Goal: Task Accomplishment & Management: Complete application form

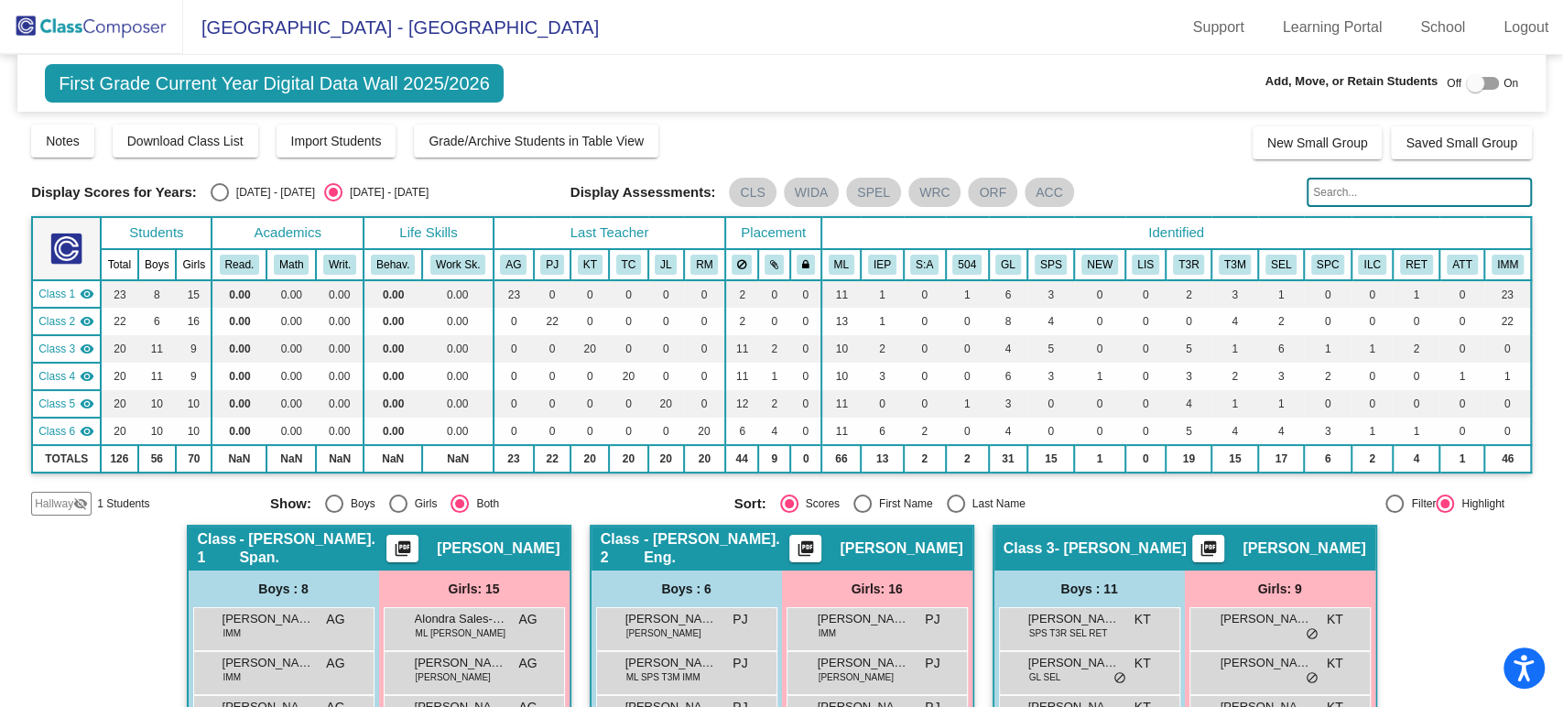
scroll to position [1224, 0]
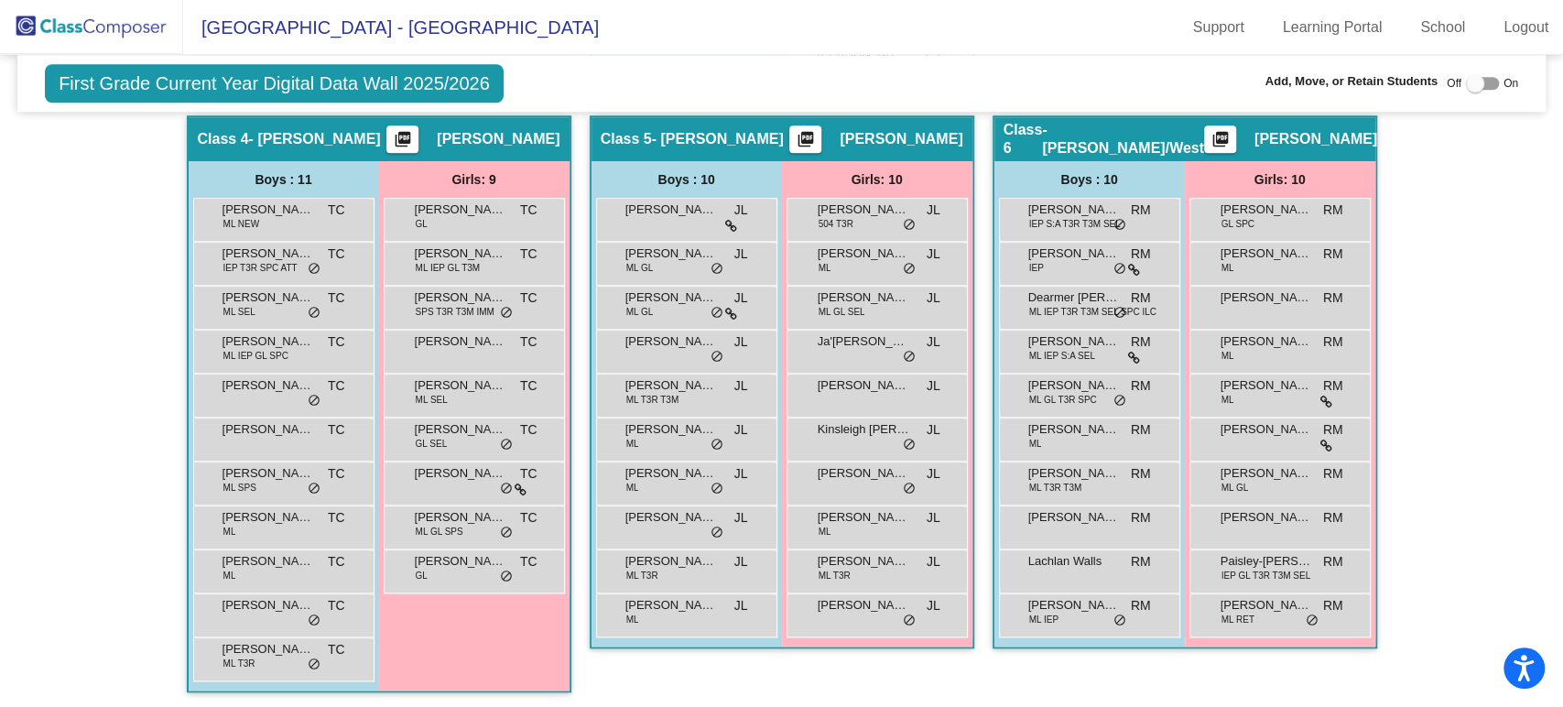
click at [146, 12] on img at bounding box center [91, 27] width 183 height 54
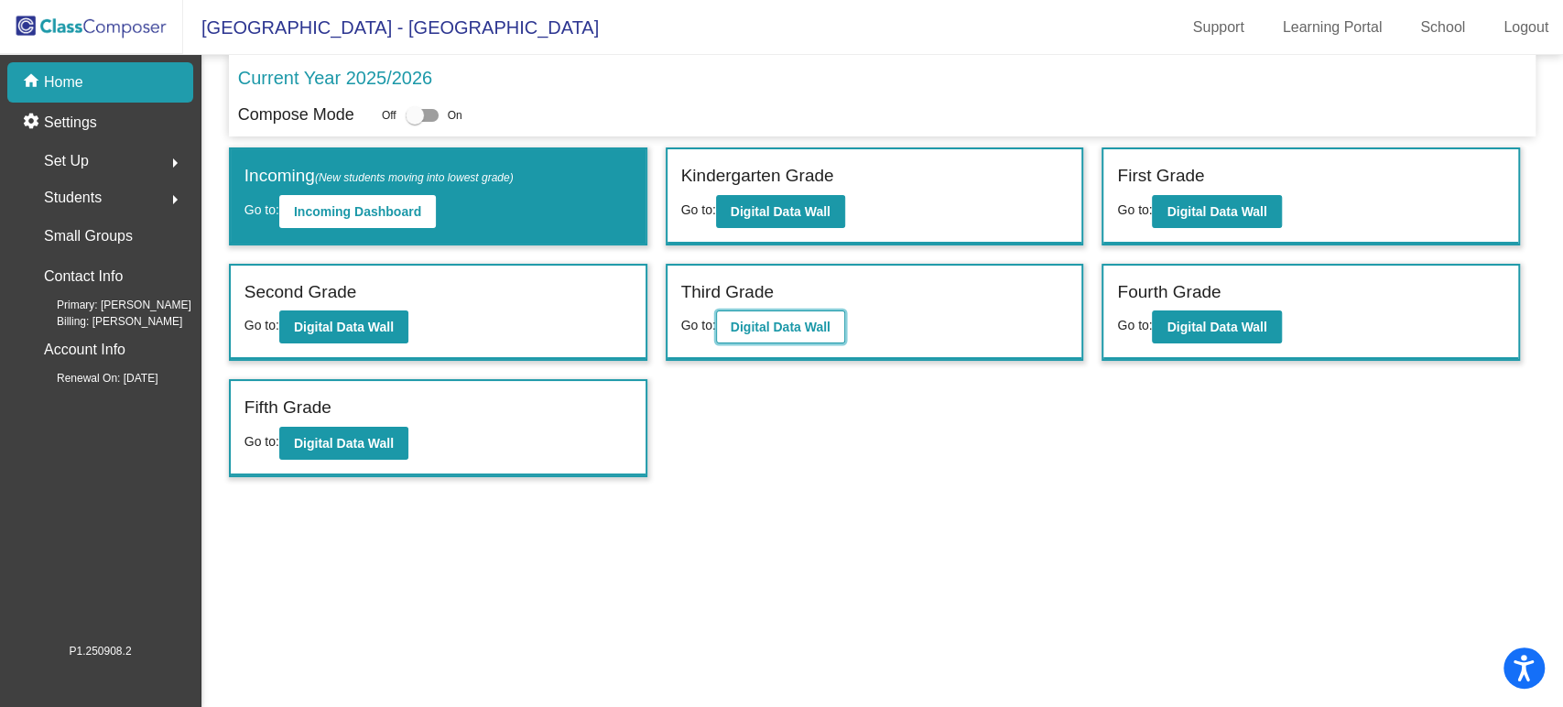
click at [777, 320] on b "Digital Data Wall" at bounding box center [781, 327] width 100 height 15
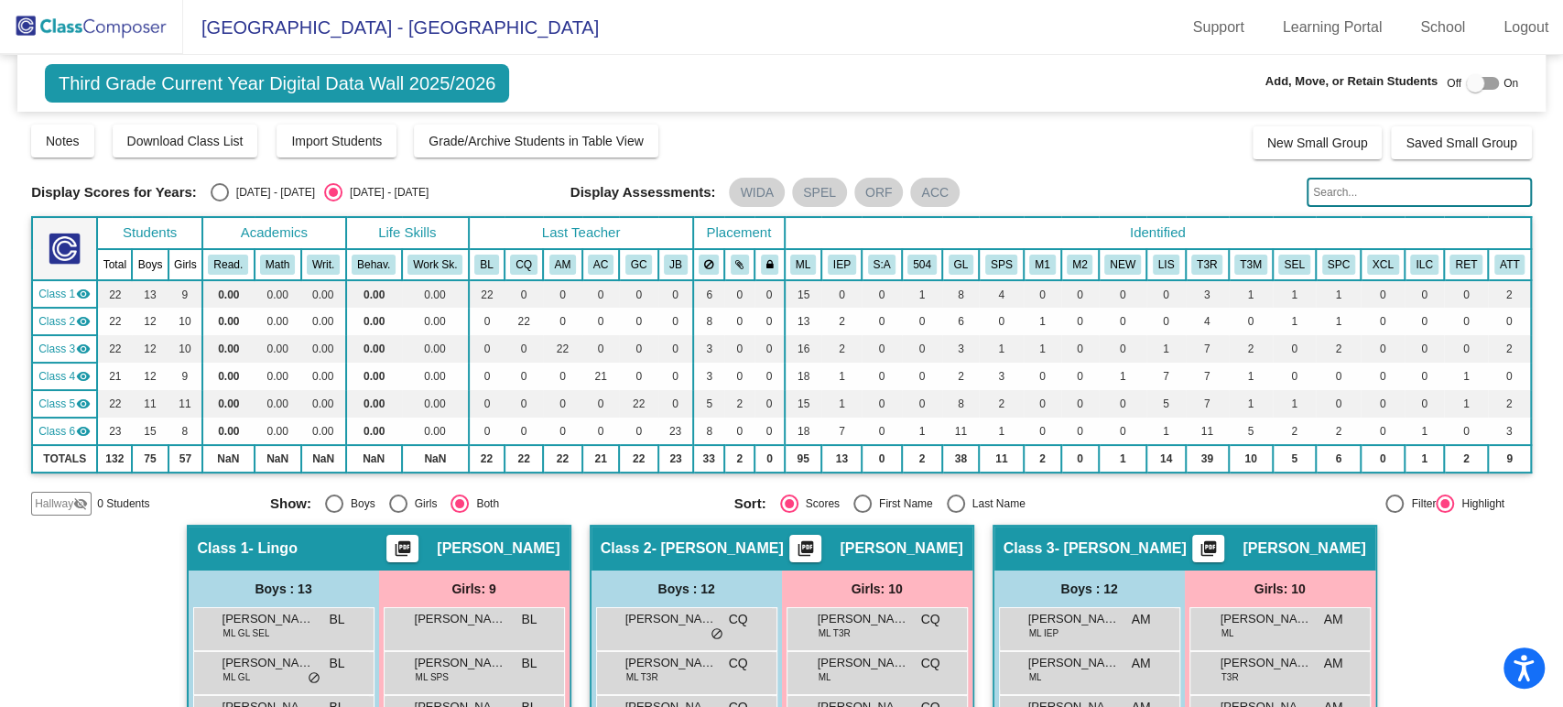
scroll to position [407, 0]
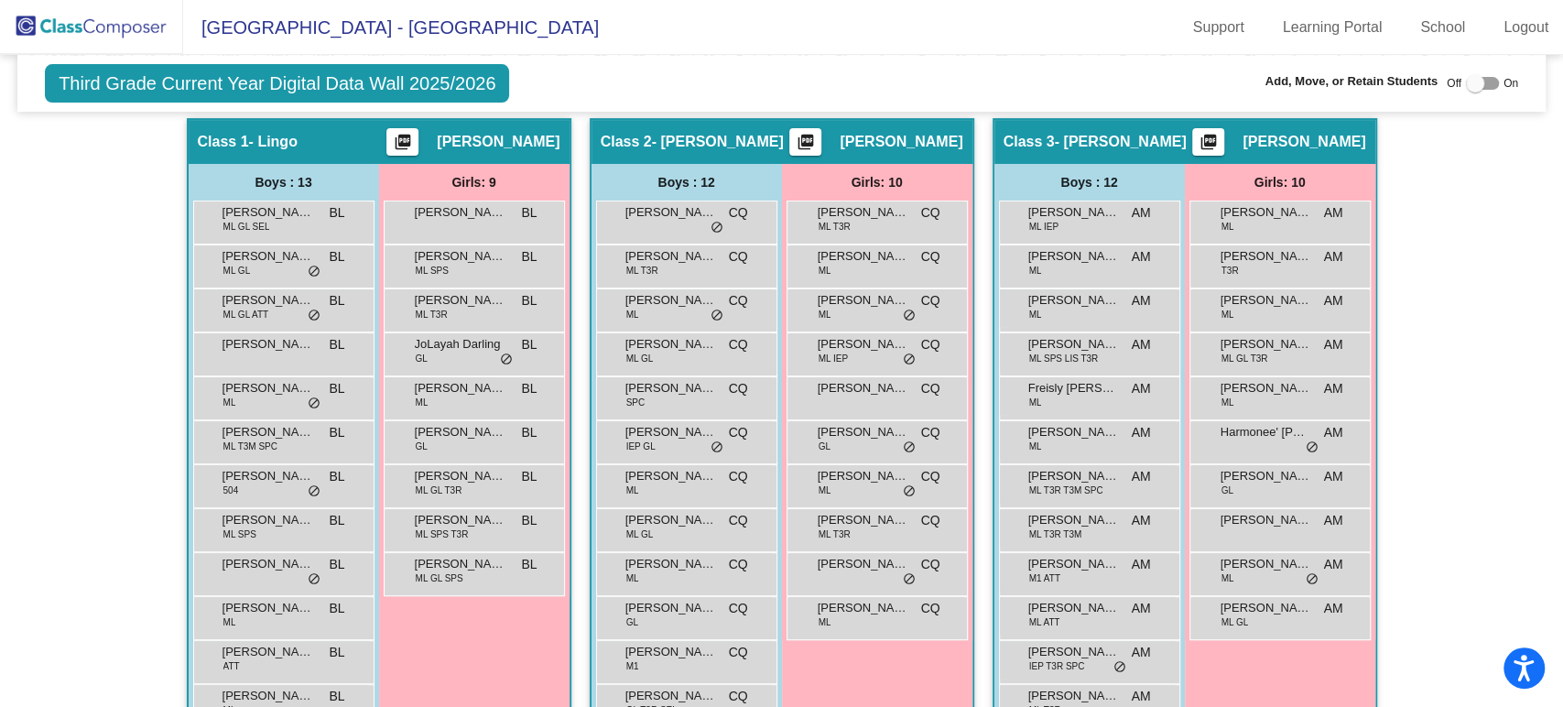
click at [145, 21] on img at bounding box center [91, 27] width 183 height 54
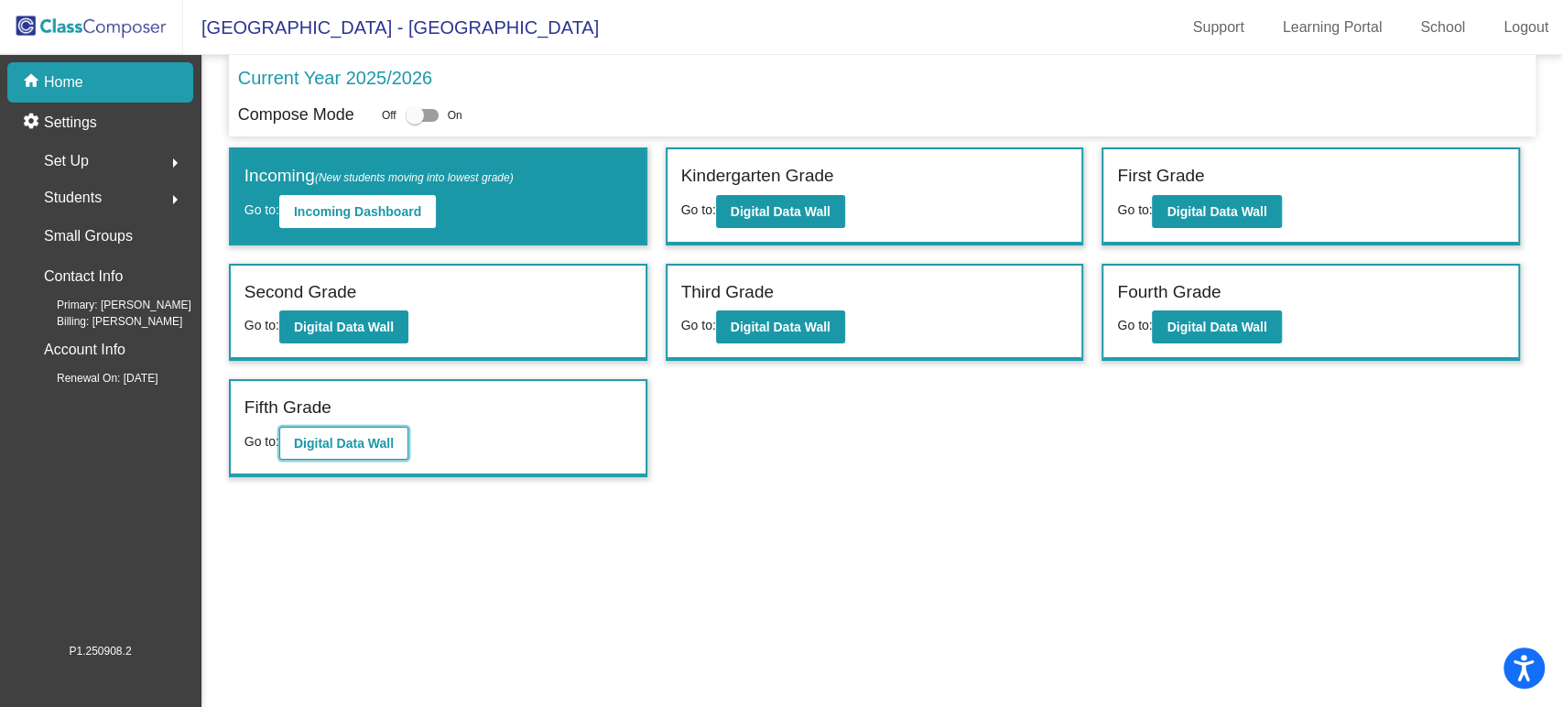
click at [322, 452] on button "Digital Data Wall" at bounding box center [343, 443] width 129 height 33
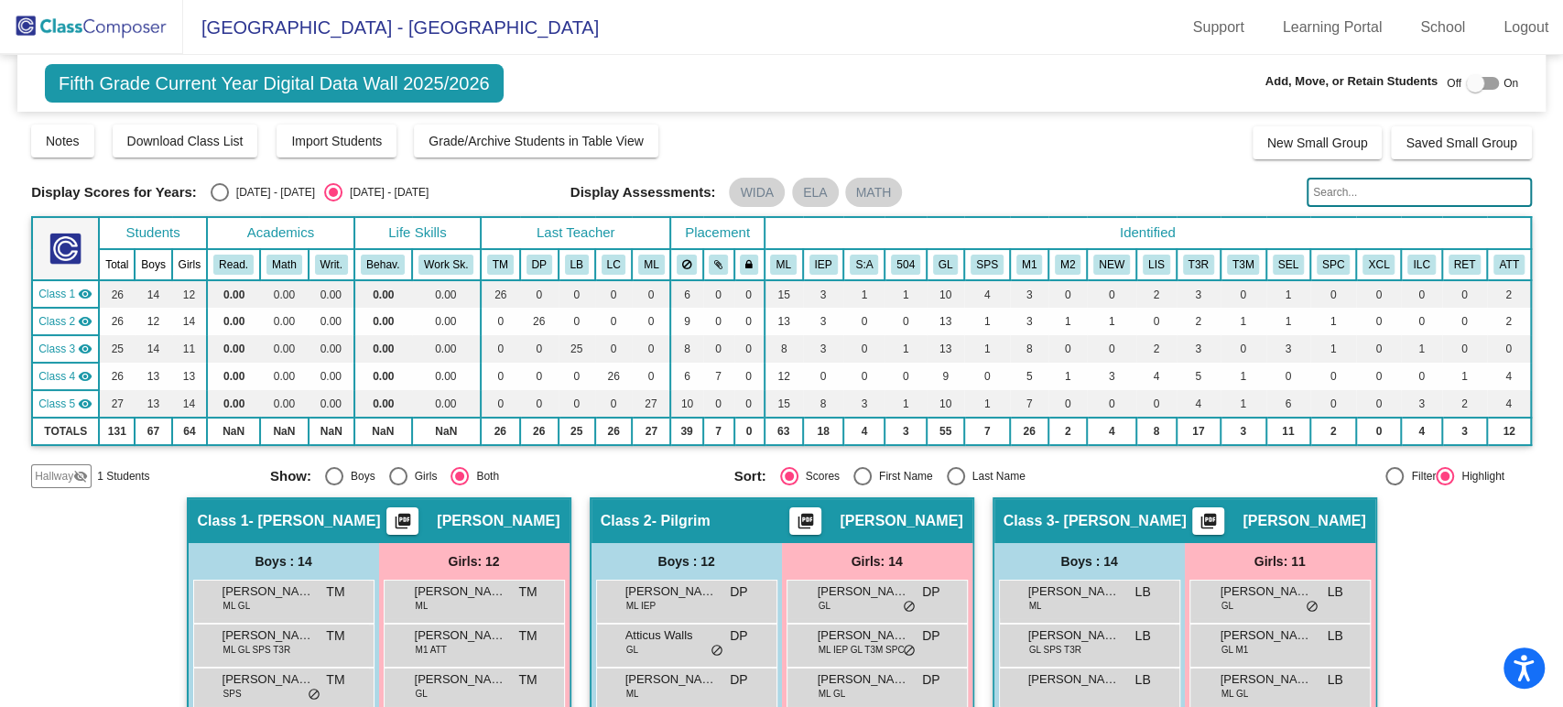
click at [1454, 78] on div "Off On" at bounding box center [1482, 83] width 71 height 22
click at [1466, 80] on div at bounding box center [1475, 83] width 18 height 18
checkbox input "true"
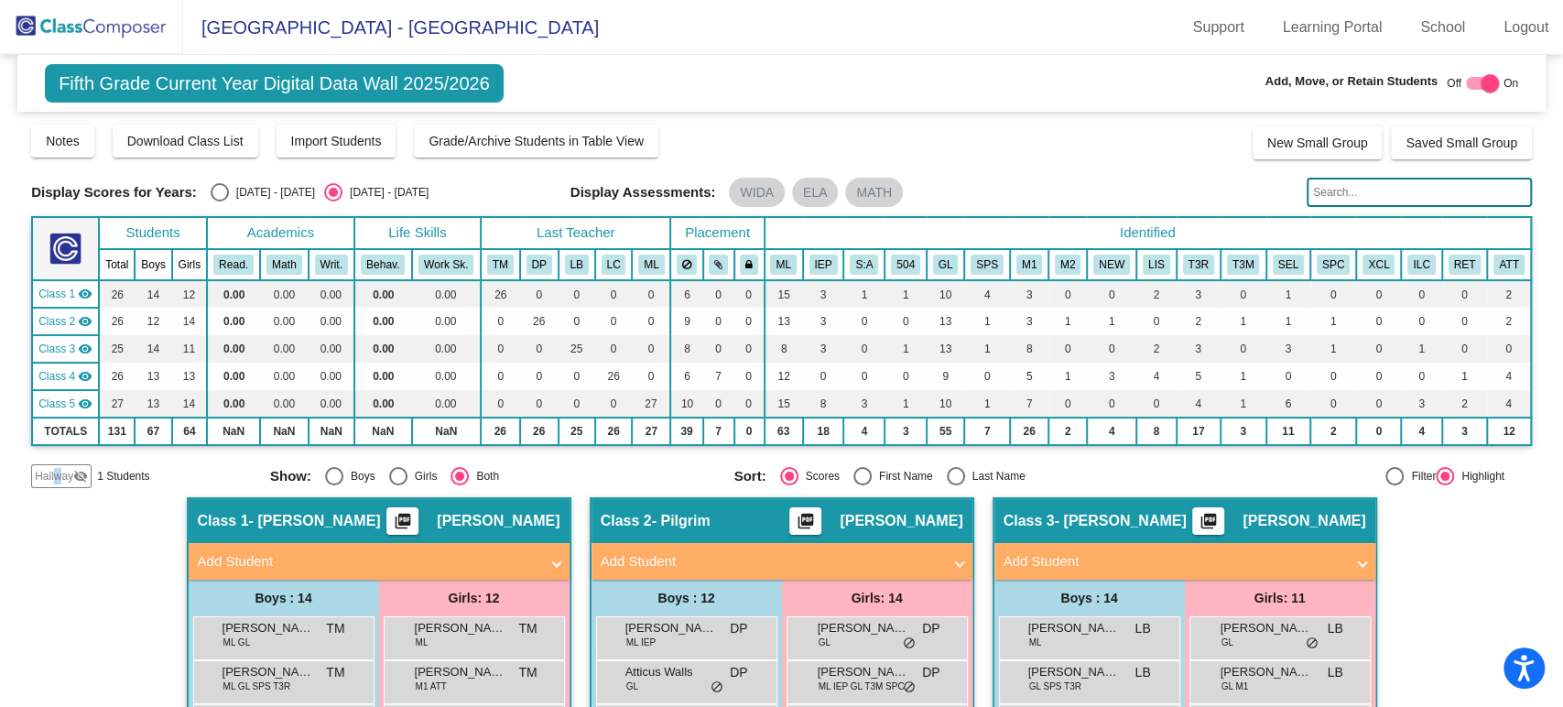
click at [56, 480] on span "Hallway" at bounding box center [54, 476] width 38 height 16
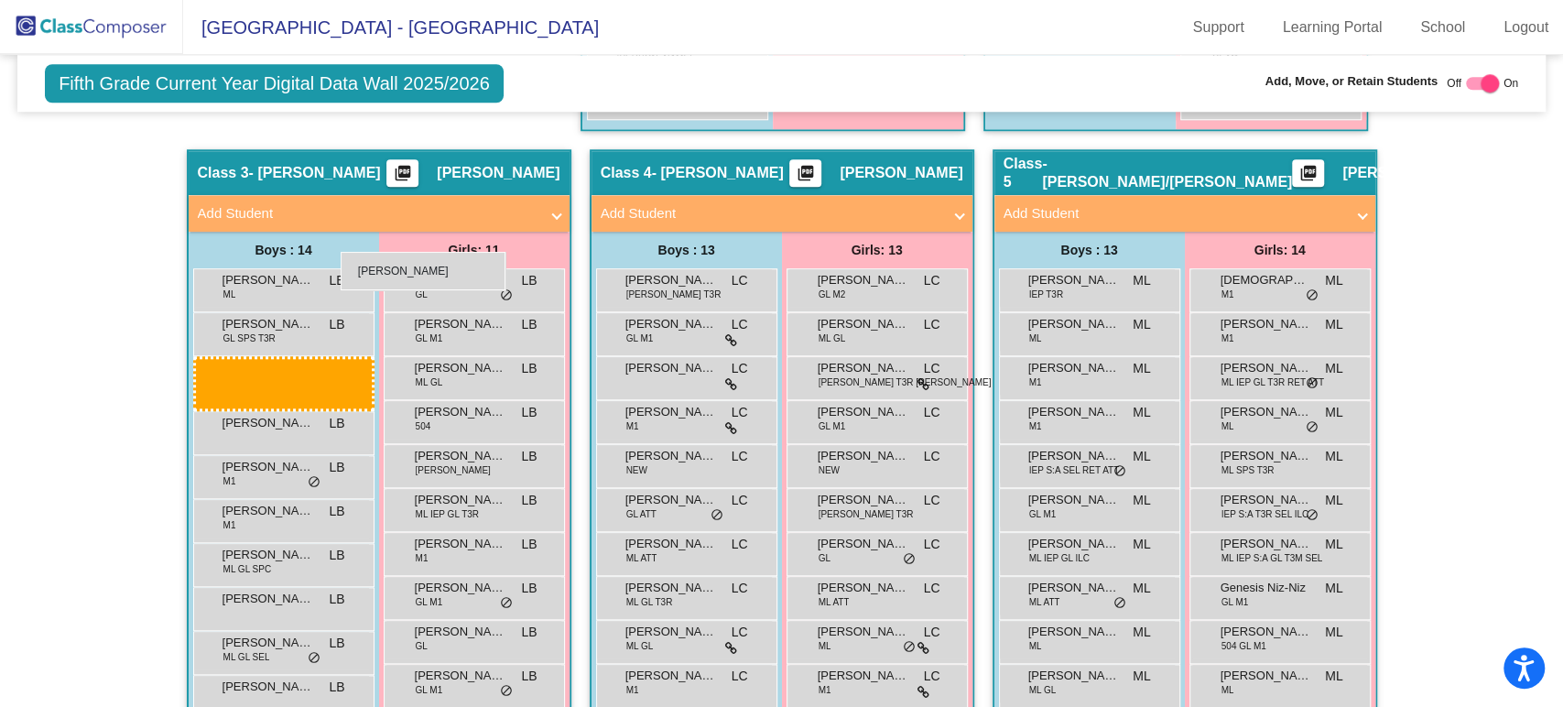
scroll to position [1010, 0]
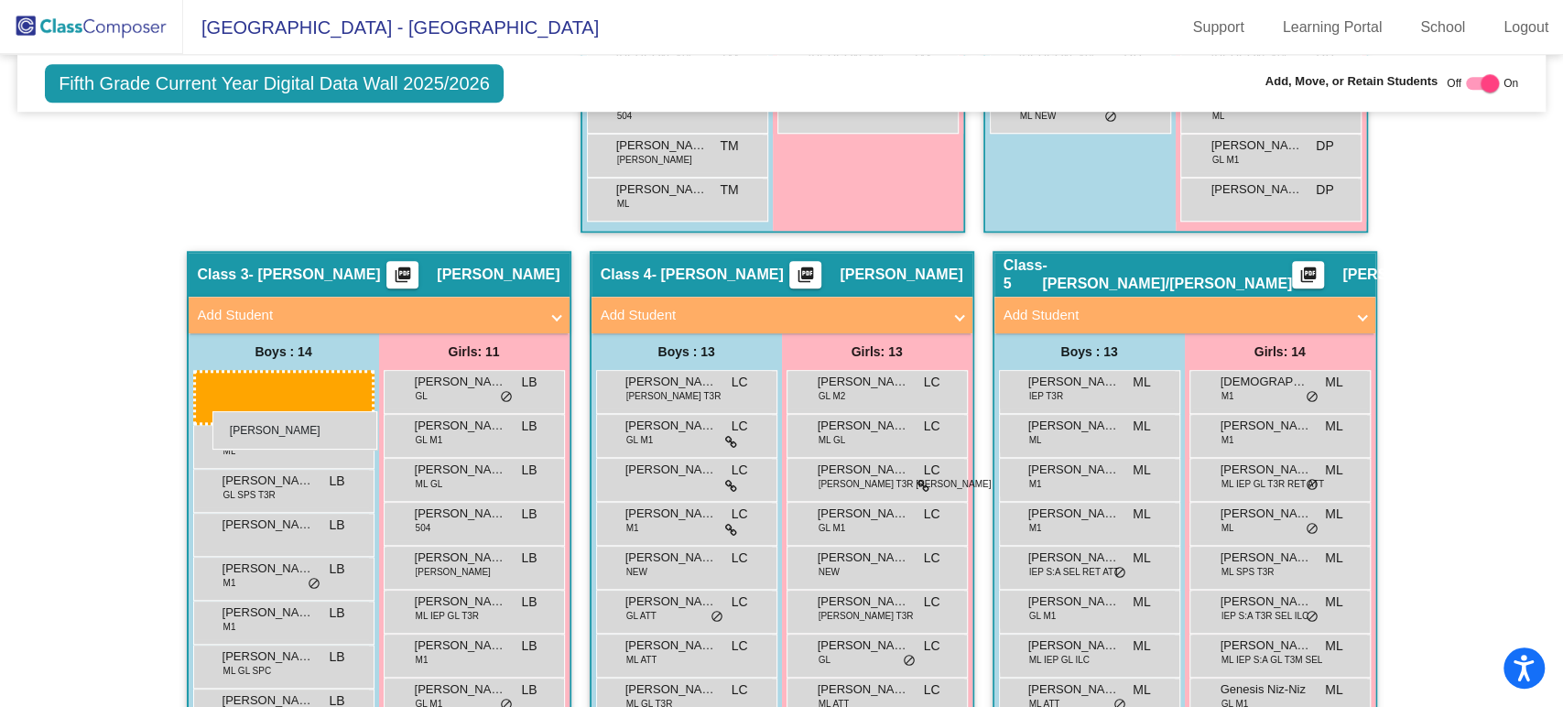
drag, startPoint x: 264, startPoint y: 220, endPoint x: 212, endPoint y: 411, distance: 198.1
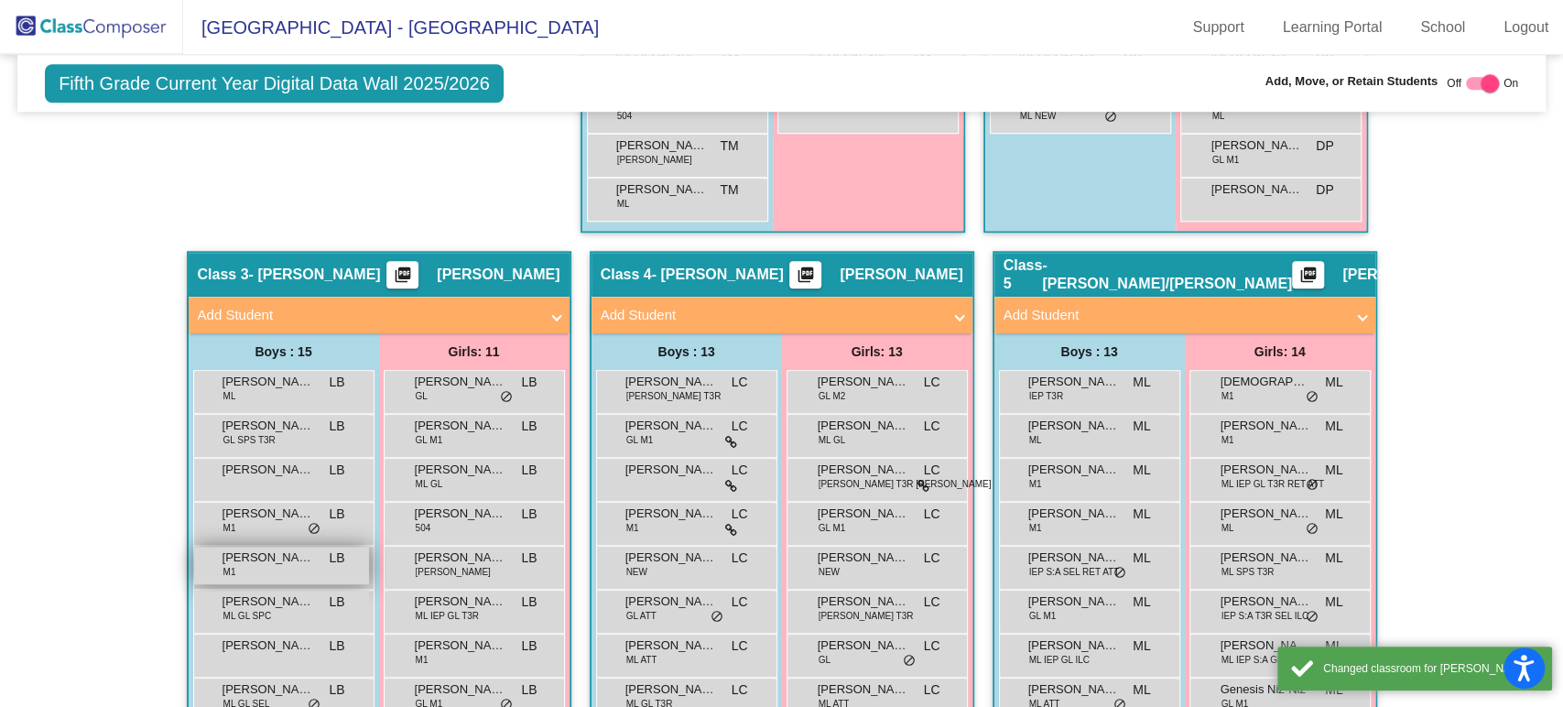
scroll to position [1213, 0]
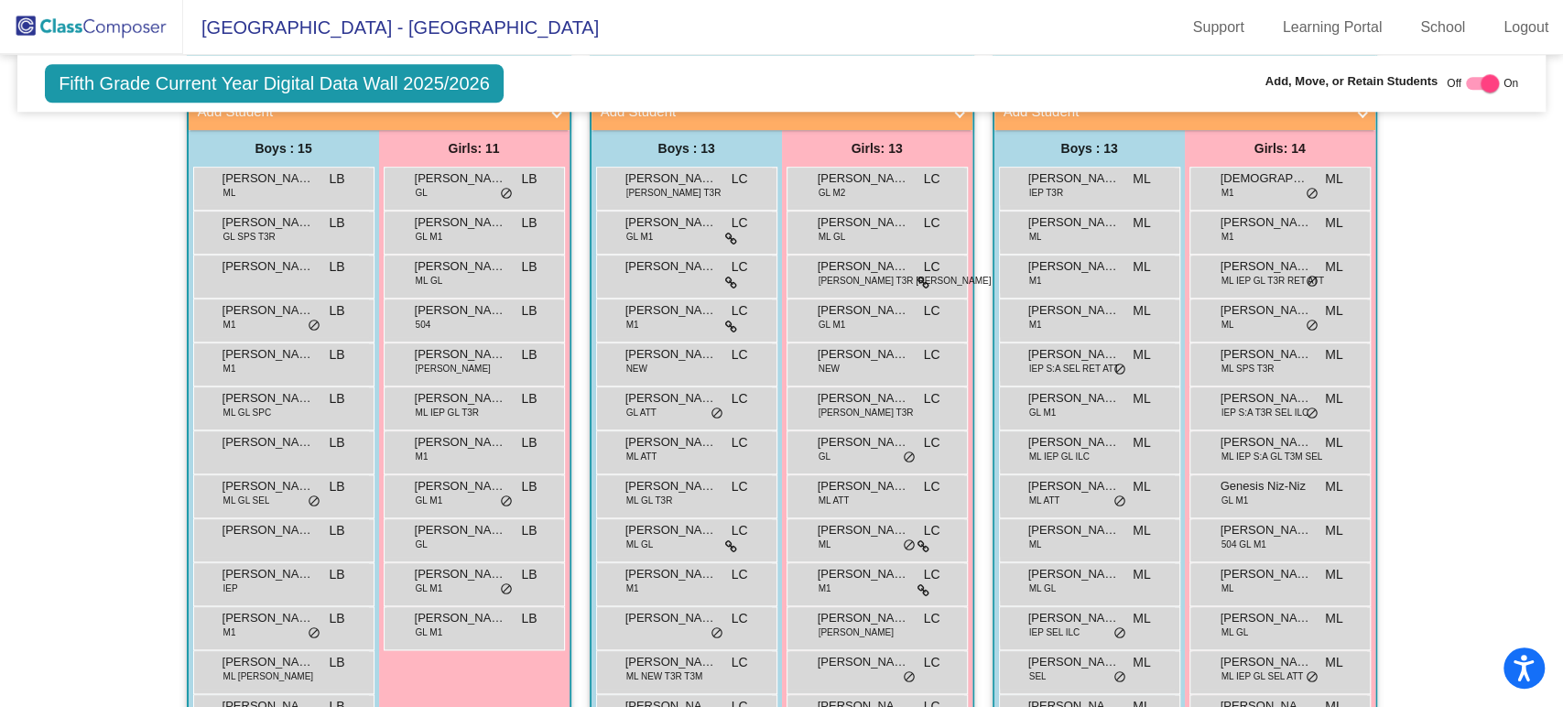
click at [108, 43] on img at bounding box center [91, 27] width 183 height 54
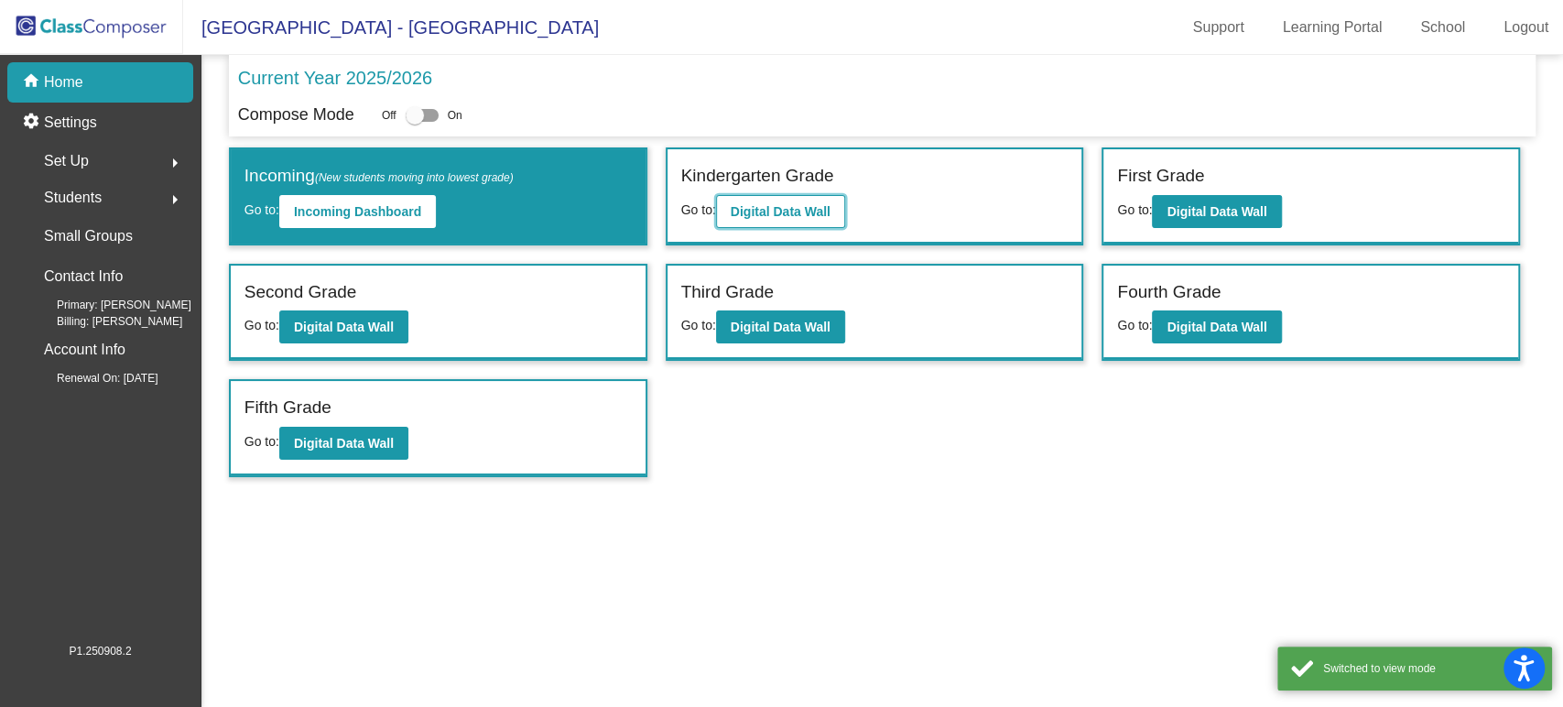
click at [777, 212] on b "Digital Data Wall" at bounding box center [781, 211] width 100 height 15
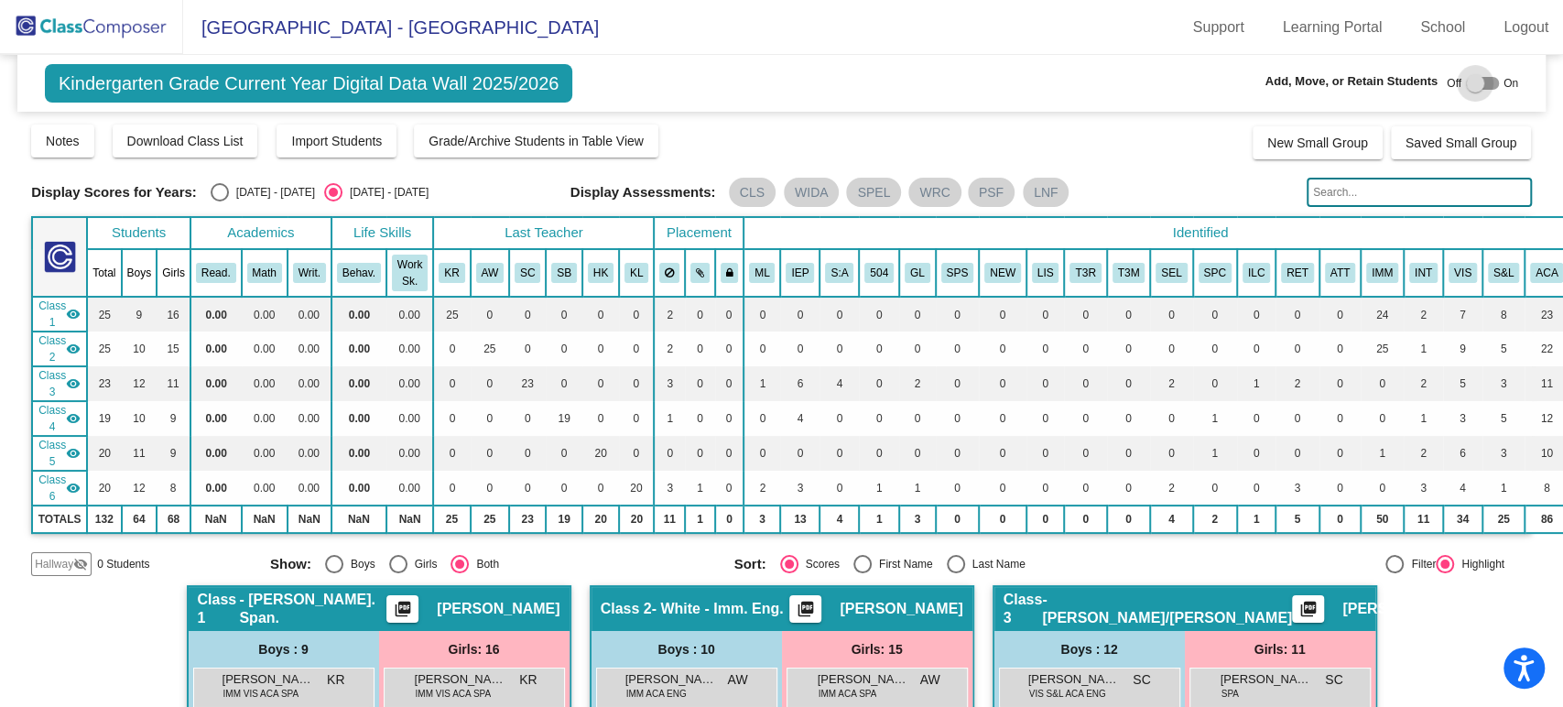
click at [1466, 84] on div at bounding box center [1475, 83] width 18 height 18
checkbox input "true"
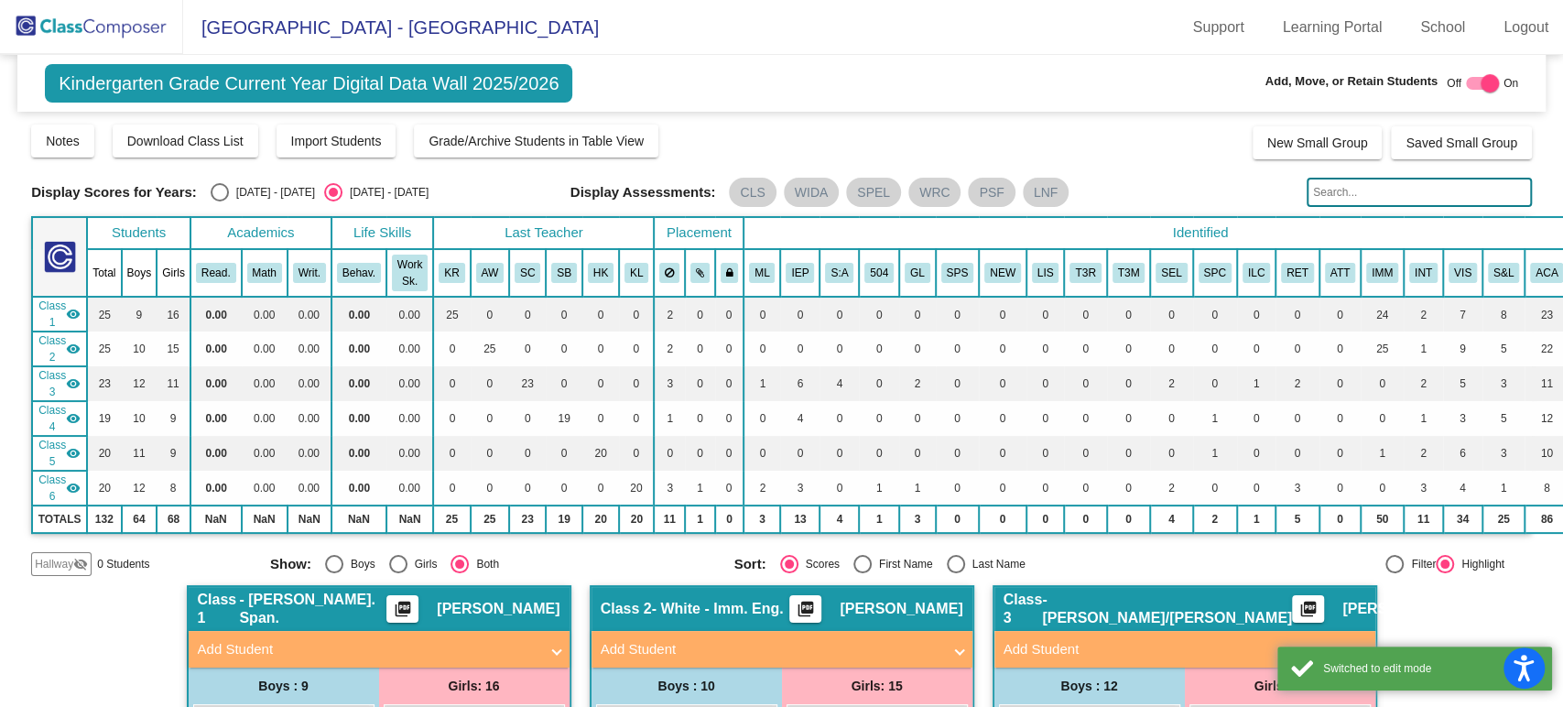
click at [54, 563] on span "Hallway" at bounding box center [54, 564] width 38 height 16
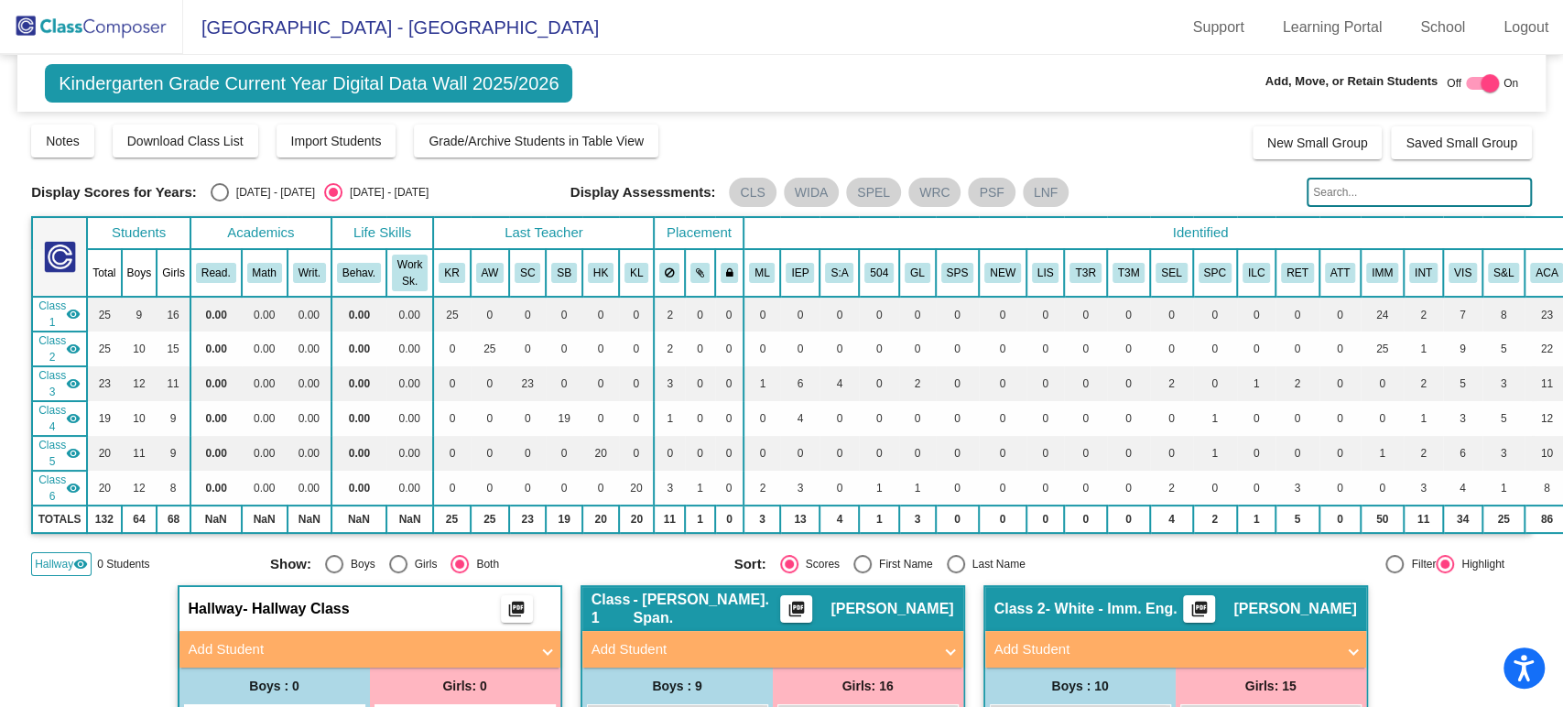
click at [287, 647] on mat-panel-title "Add Student" at bounding box center [359, 649] width 341 height 21
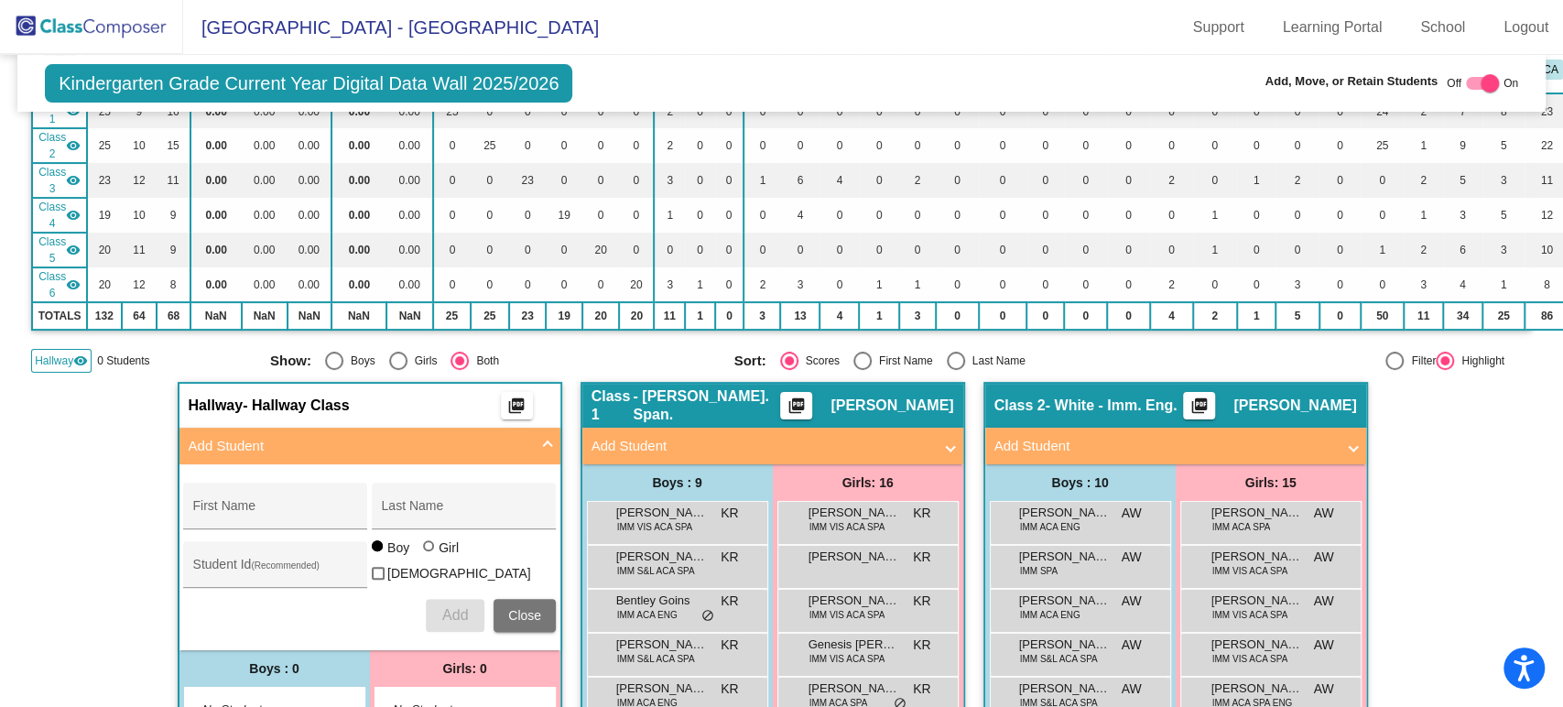
scroll to position [305, 0]
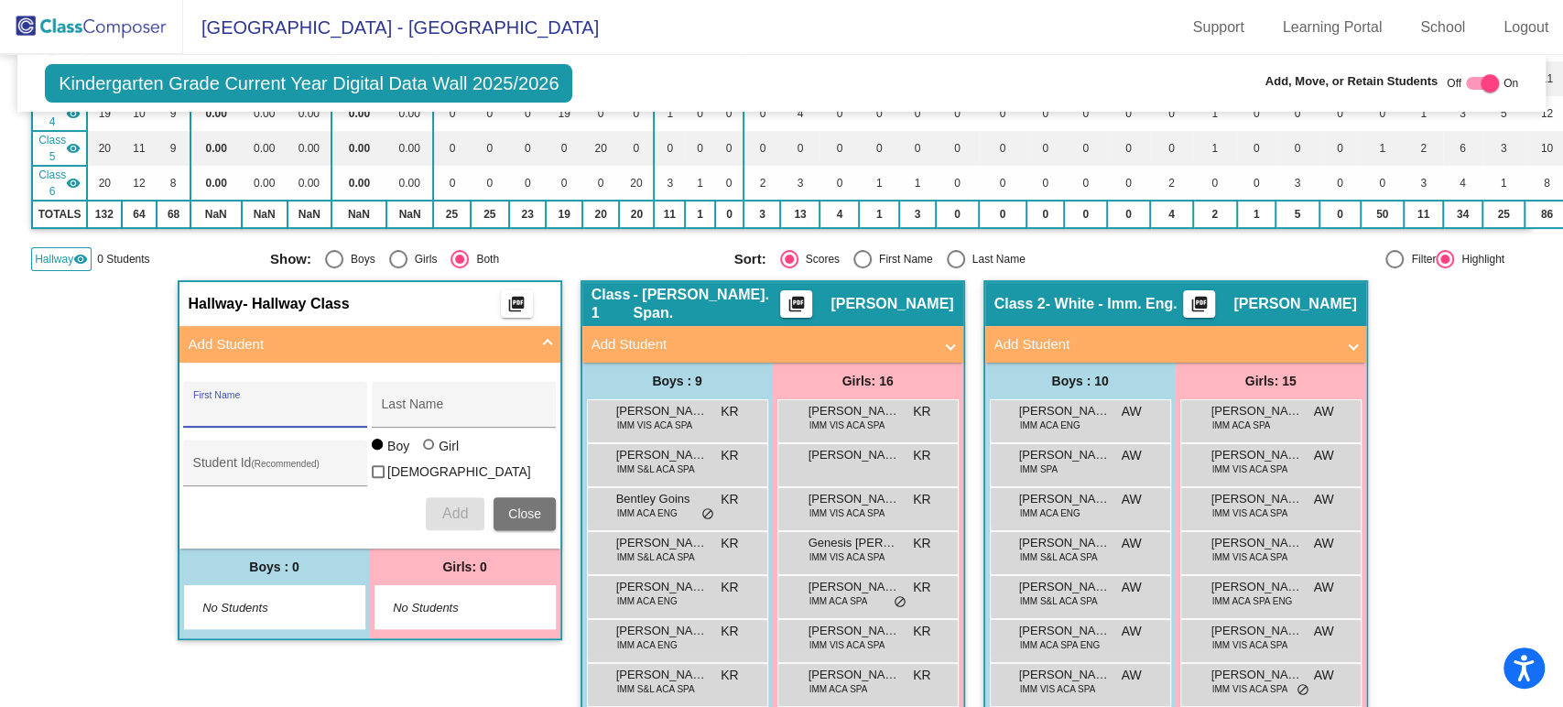
click at [310, 412] on input "First Name" at bounding box center [275, 411] width 165 height 15
type input "Miranda"
type input "Roblero-Godinez"
click at [439, 455] on div "Girl" at bounding box center [448, 446] width 21 height 18
click at [430, 454] on input "Girl" at bounding box center [429, 453] width 1 height 1
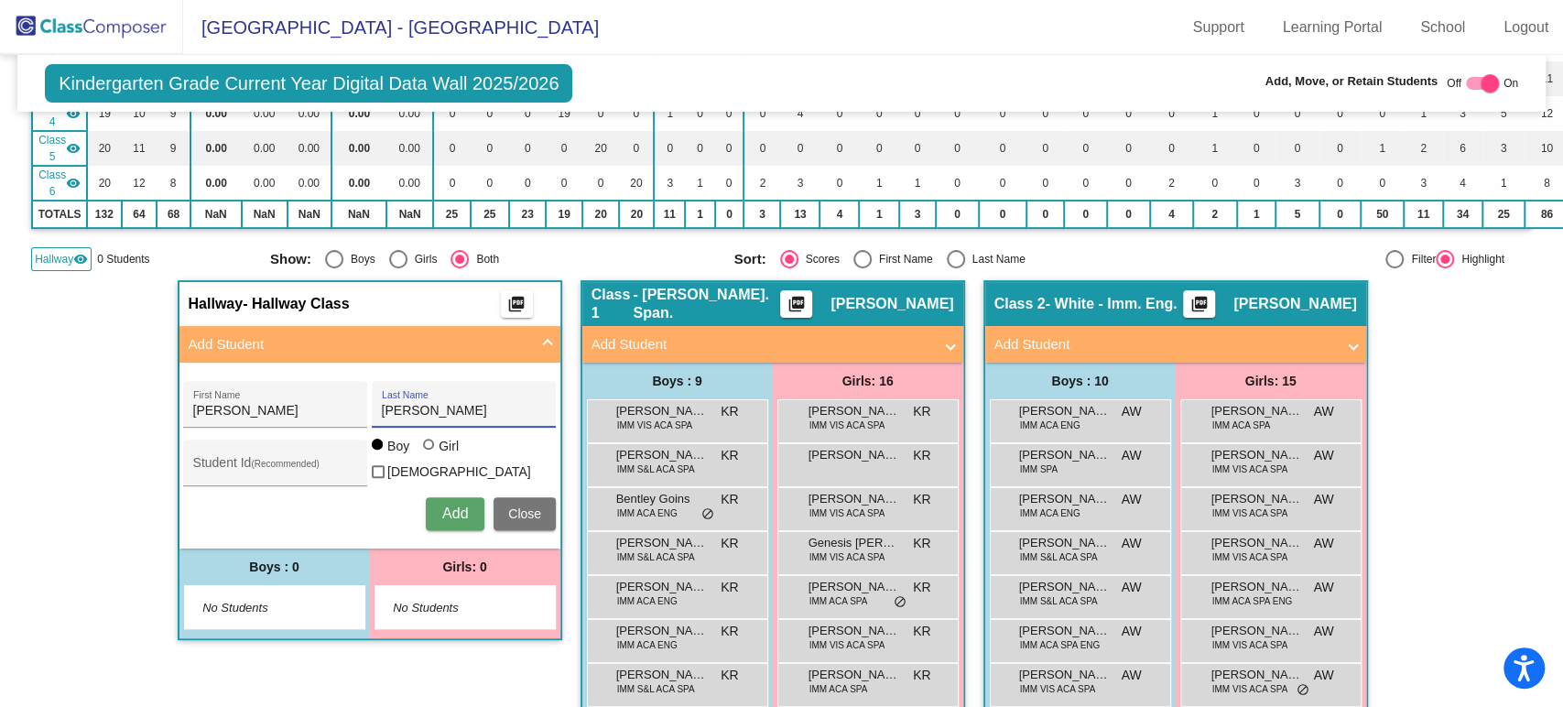
radio input "true"
click at [454, 510] on span "Add" at bounding box center [455, 513] width 26 height 16
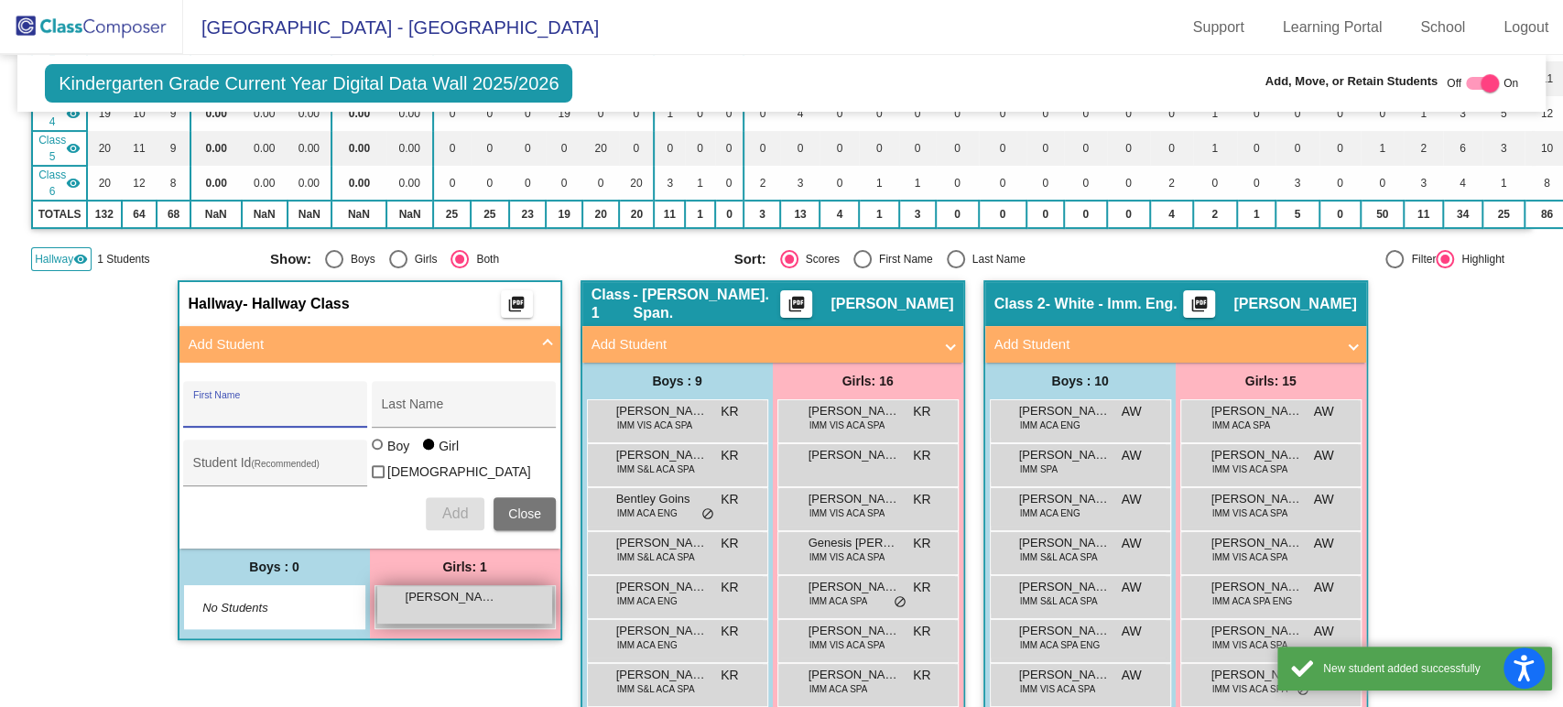
click at [443, 599] on span "Miranda Roblero-Godinez" at bounding box center [452, 597] width 92 height 18
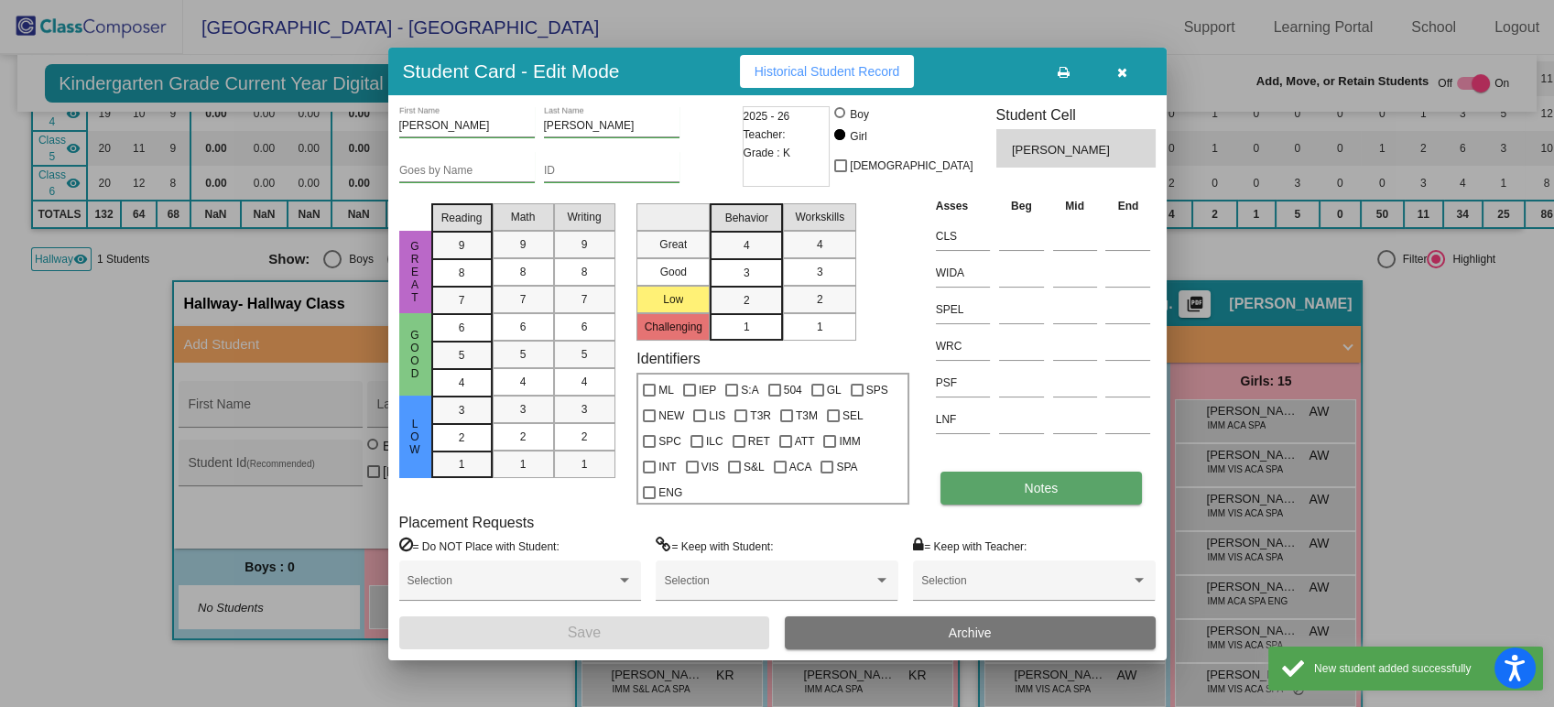
click at [1003, 490] on button "Notes" at bounding box center [1040, 488] width 201 height 33
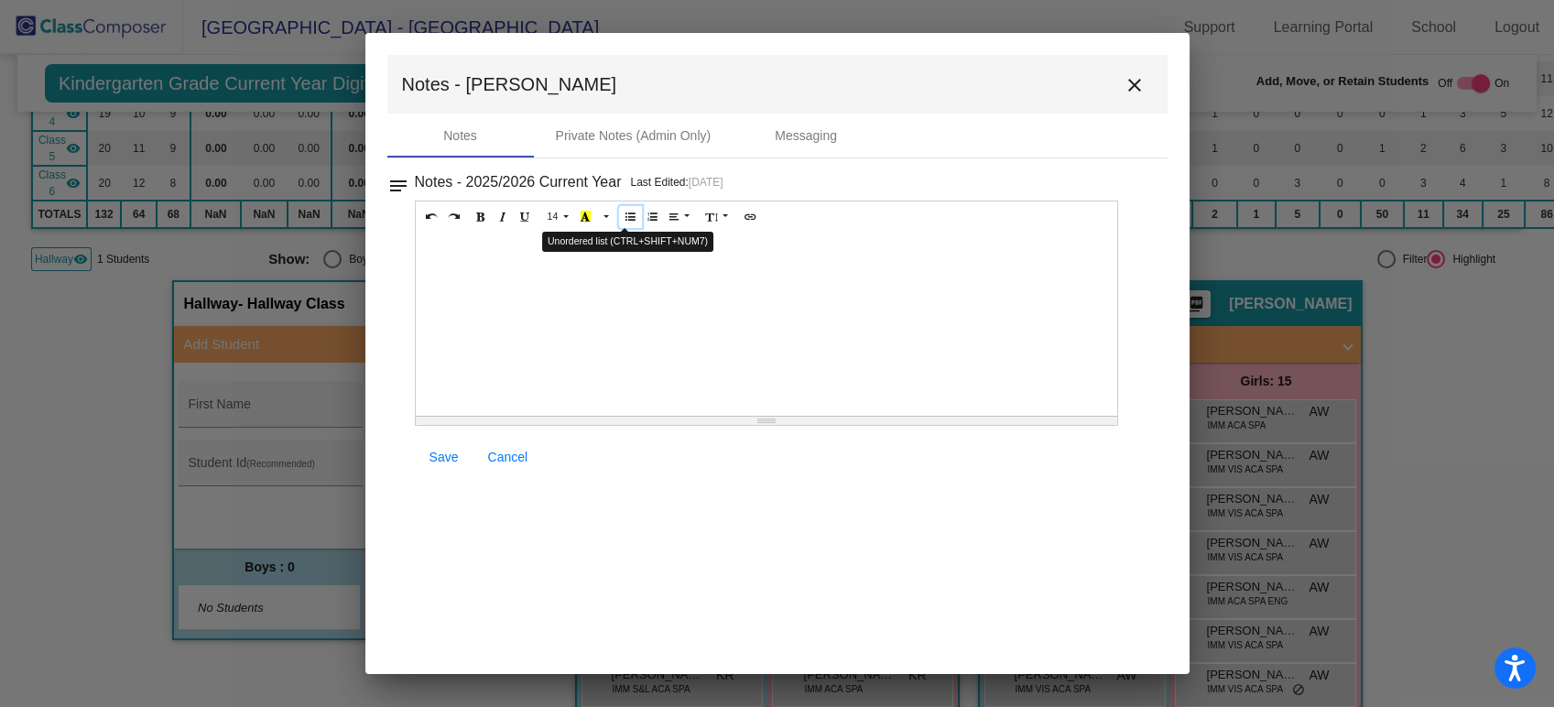
click at [626, 218] on icon "Unordered list (CTRL+SHIFT+NUM7)" at bounding box center [630, 216] width 10 height 11
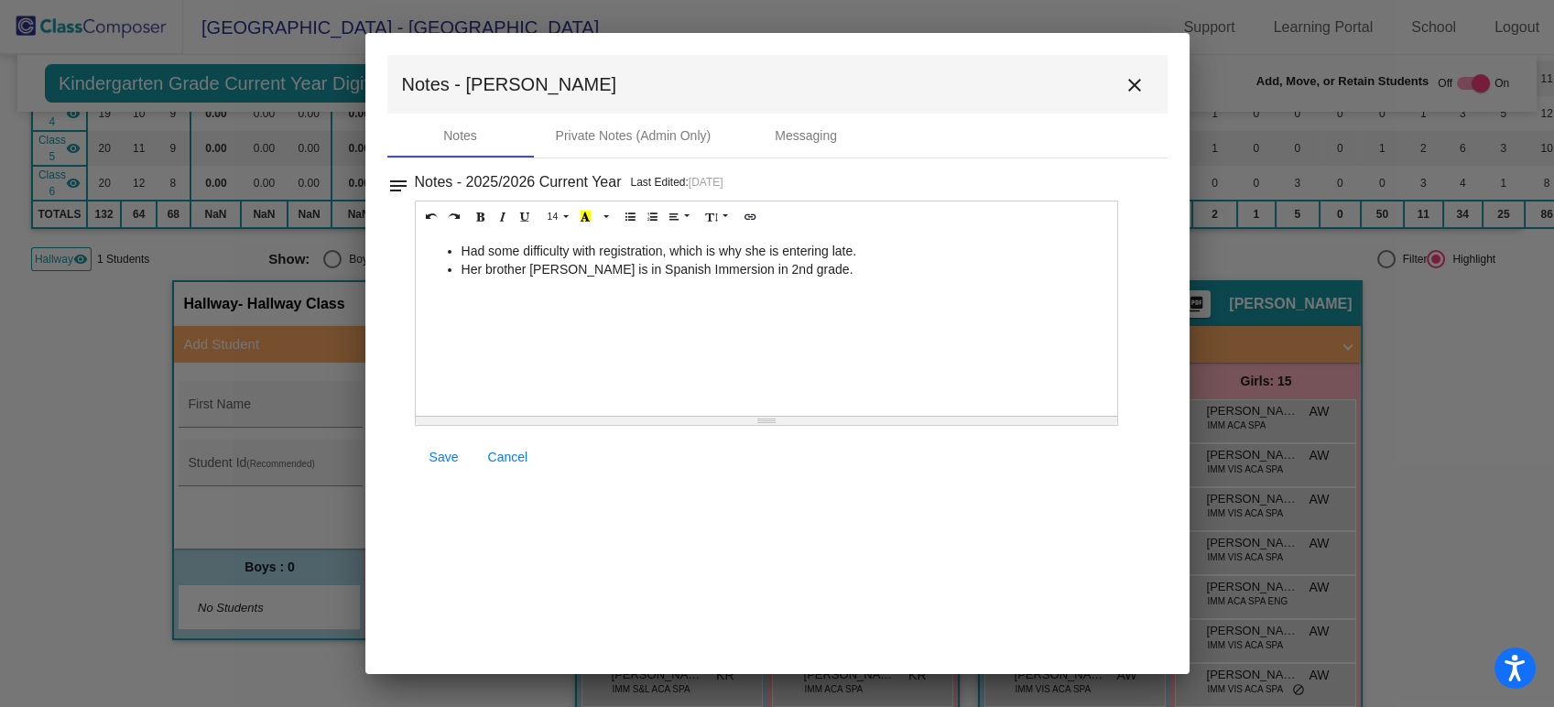
click at [417, 453] on link "Save" at bounding box center [444, 456] width 59 height 33
click at [1136, 81] on mat-icon "close" at bounding box center [1134, 85] width 22 height 22
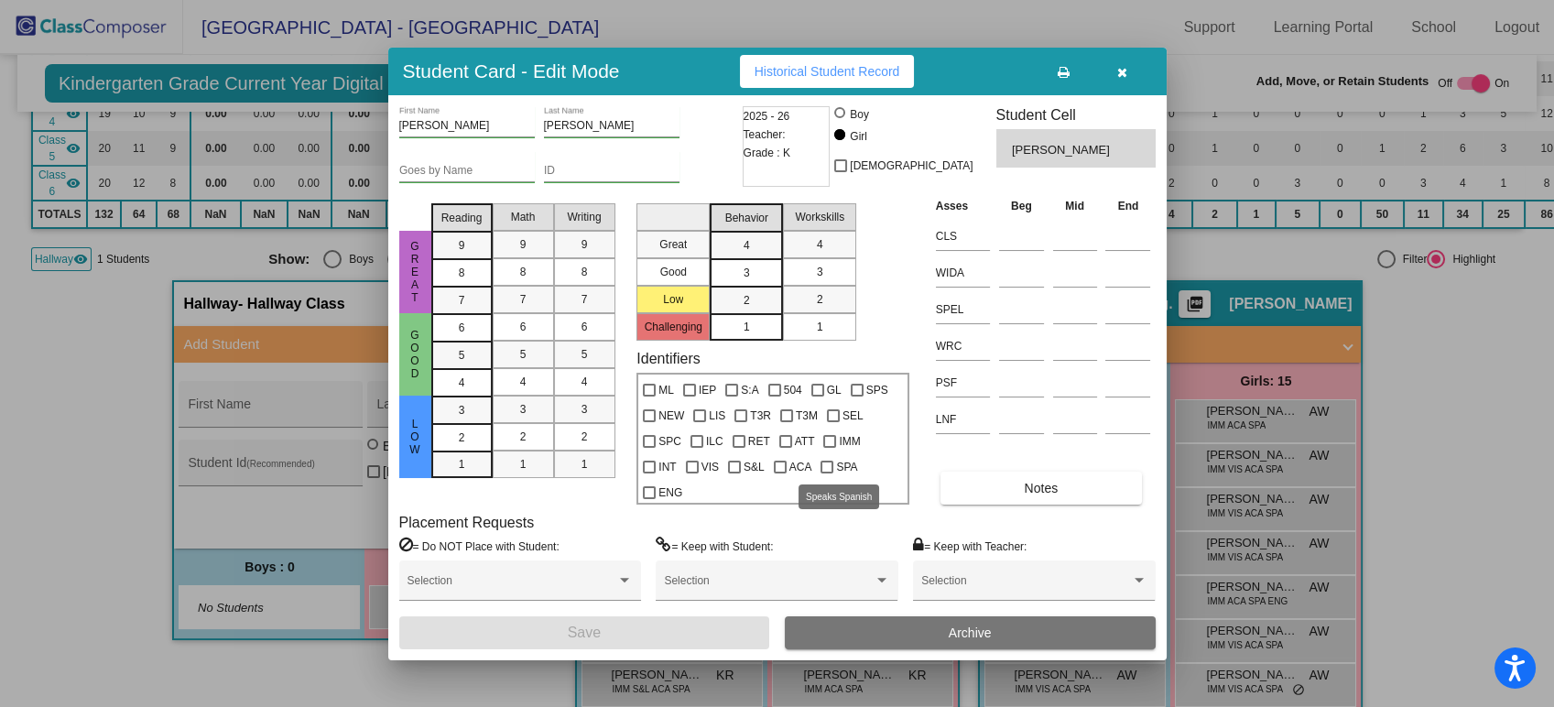
click at [836, 471] on span "SPA" at bounding box center [846, 467] width 21 height 22
click at [827, 473] on input "SPA" at bounding box center [826, 473] width 1 height 1
checkbox input "true"
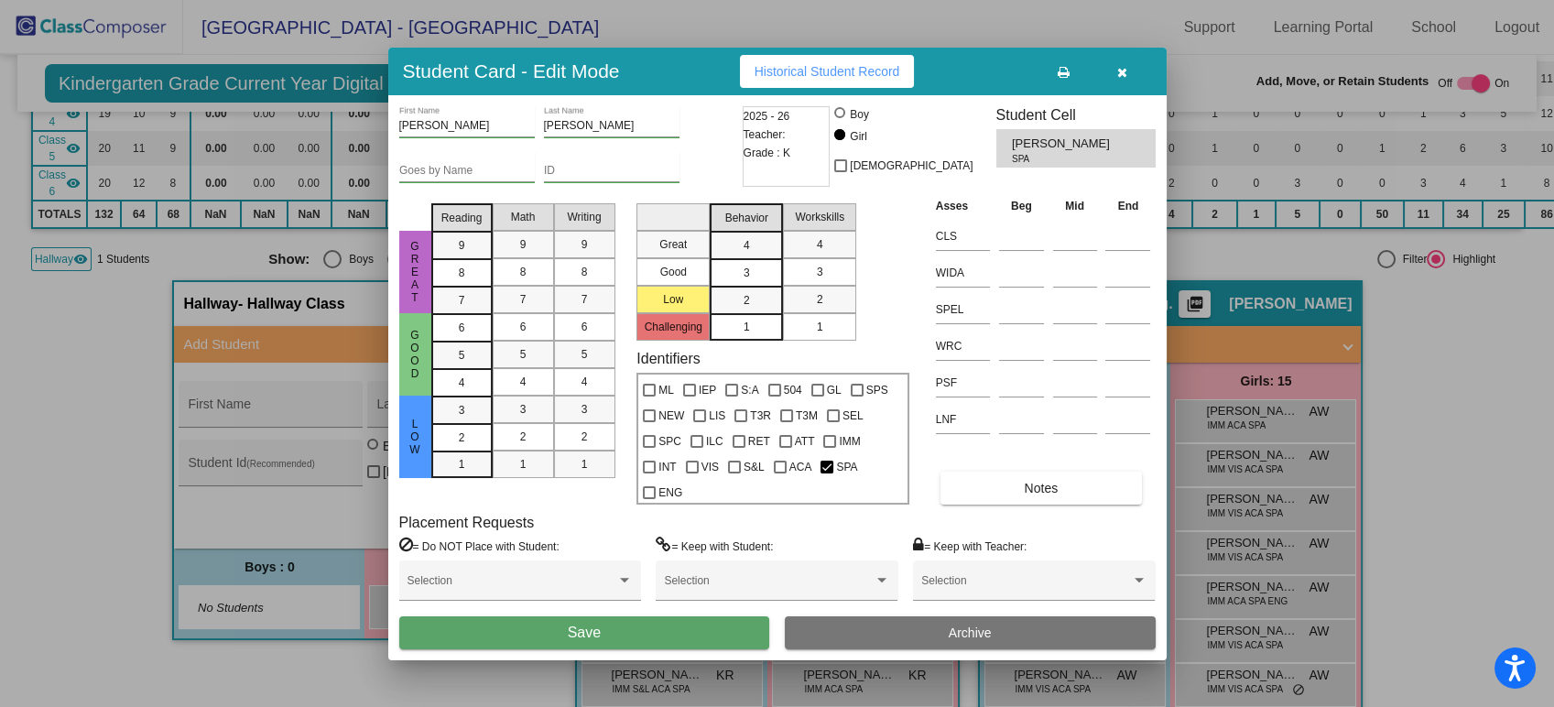
click at [708, 629] on button "Save" at bounding box center [584, 632] width 371 height 33
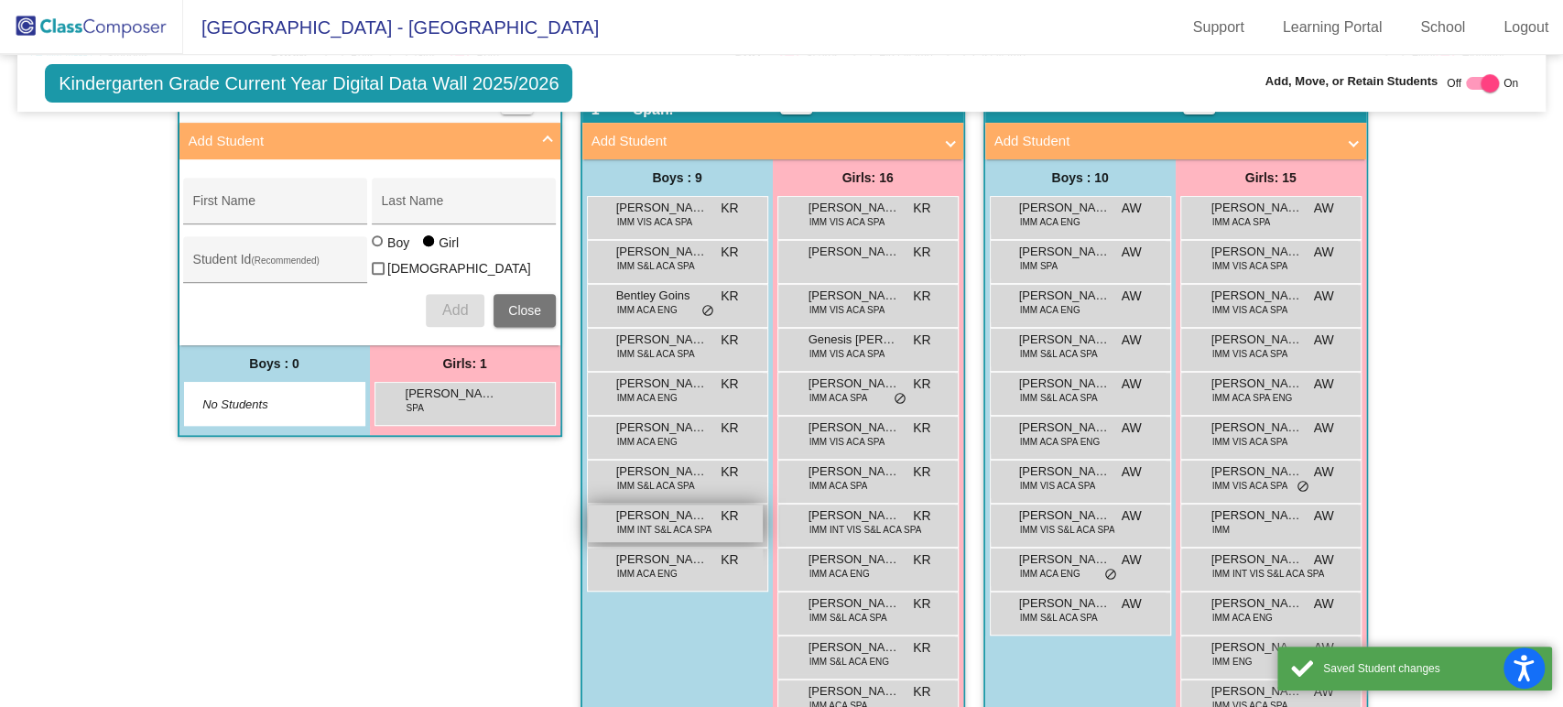
scroll to position [711, 0]
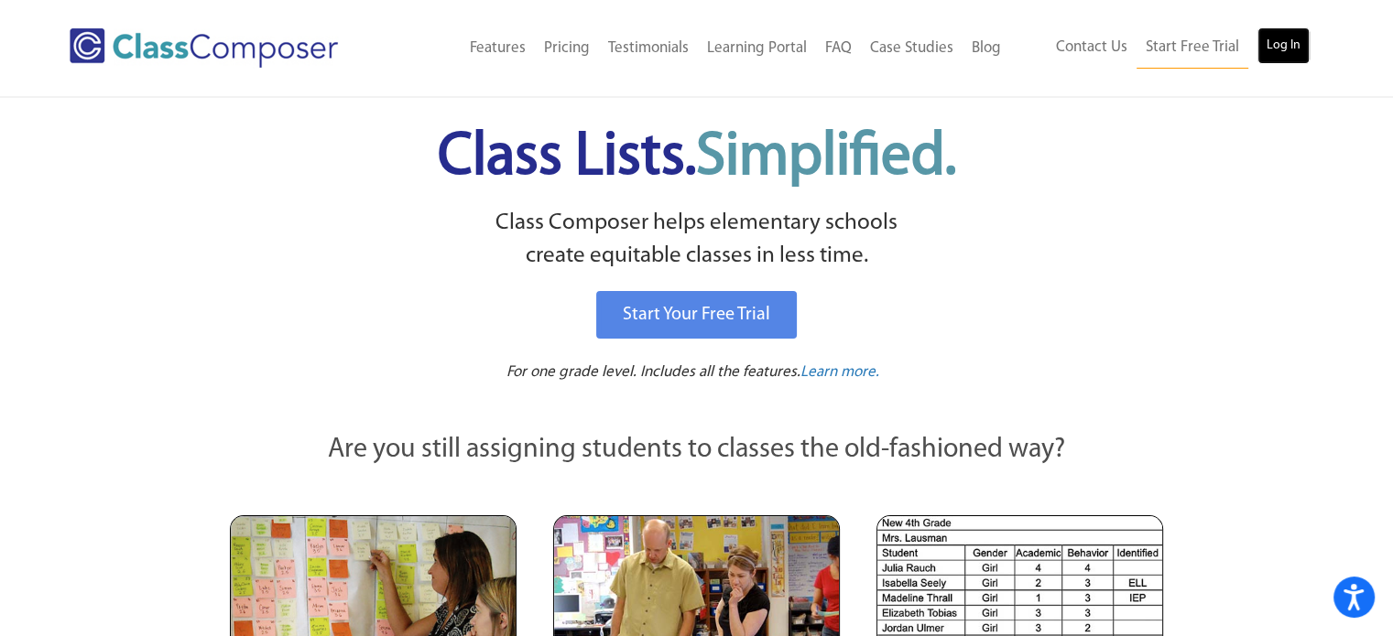
click at [1304, 38] on link "Log In" at bounding box center [1283, 45] width 52 height 37
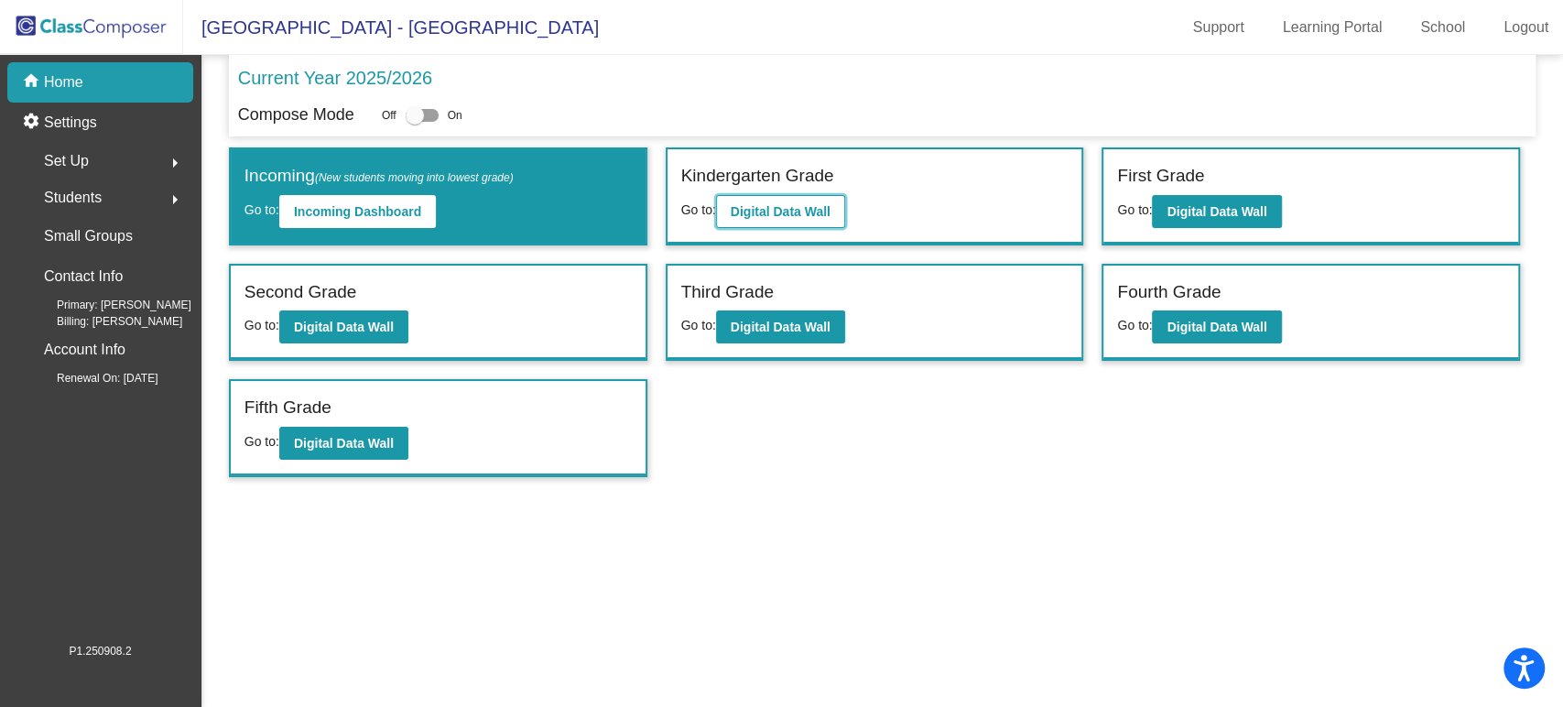
click at [770, 204] on b "Digital Data Wall" at bounding box center [781, 211] width 100 height 15
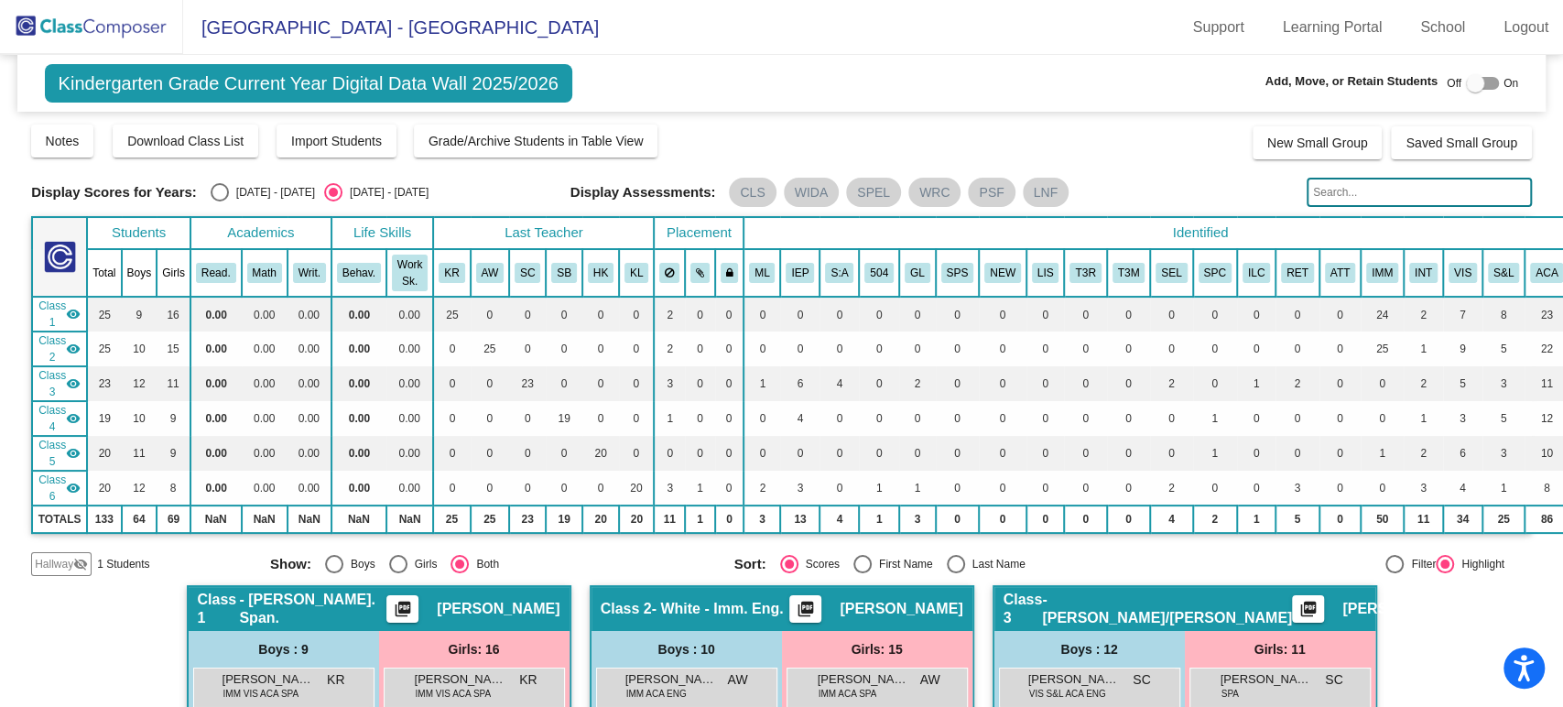
click at [29, 567] on mat-sidenav-content "Kindergarten Grade Current Year Digital Data Wall 2025/2026 Add, Move, or Retai…" at bounding box center [781, 381] width 1563 height 652
click at [60, 567] on span "Hallway" at bounding box center [54, 564] width 38 height 16
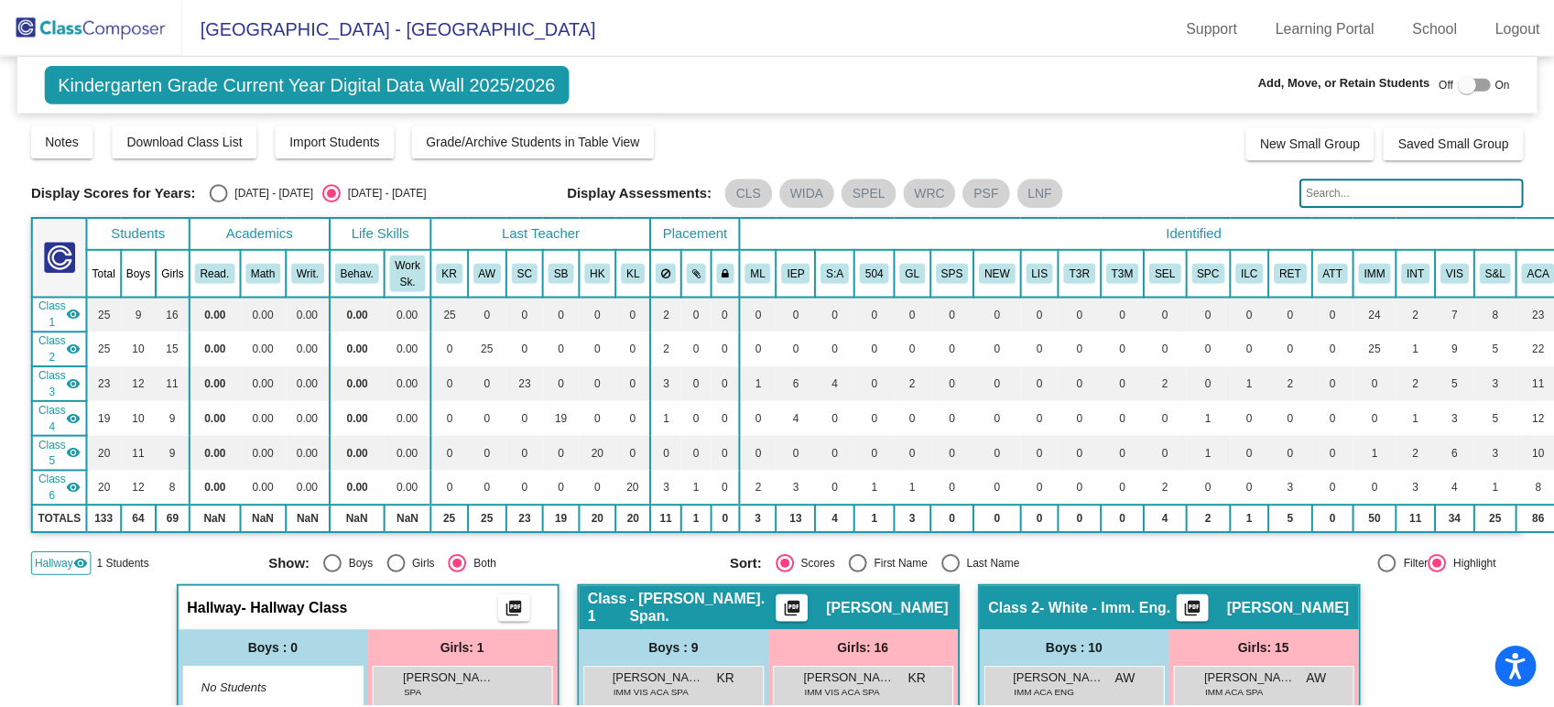
scroll to position [203, 0]
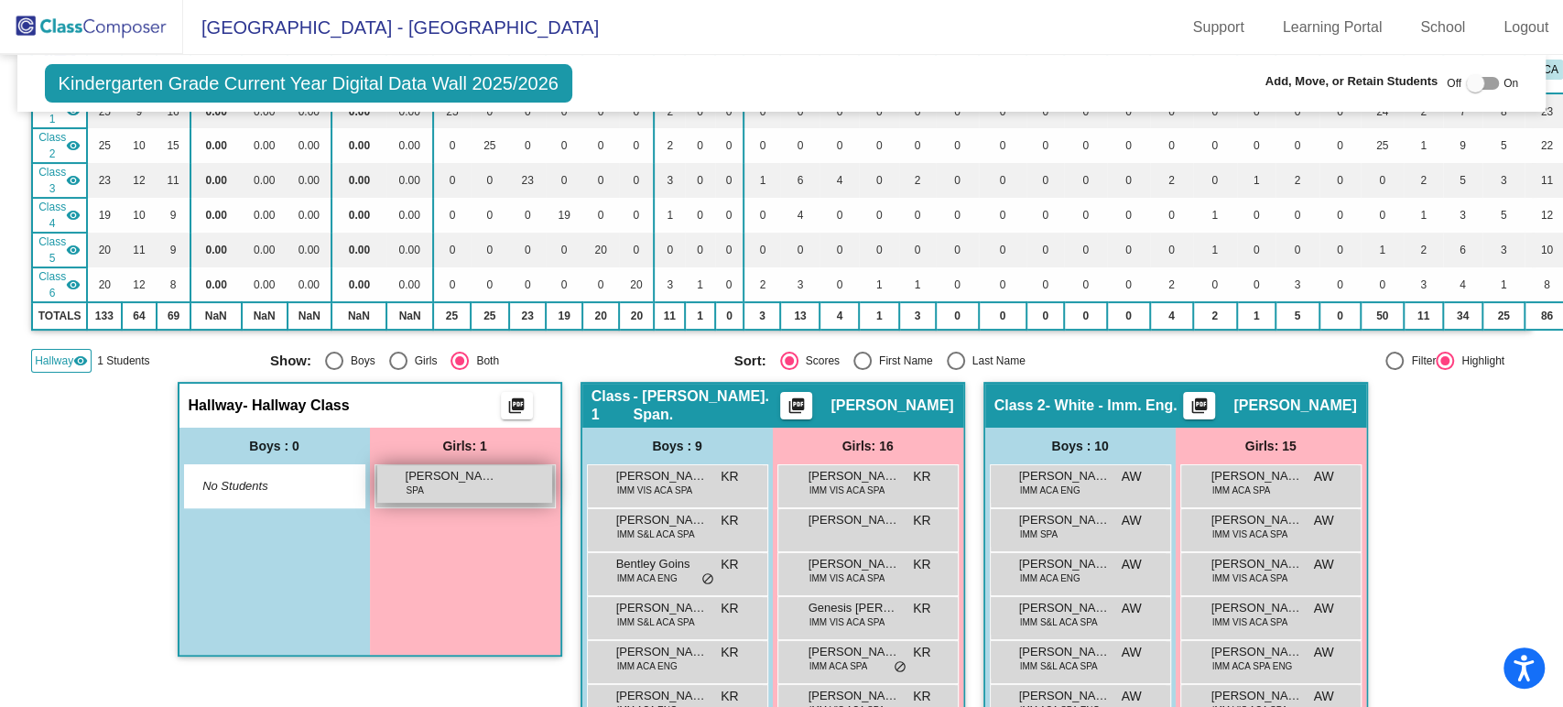
click at [515, 476] on div "Miranda Roblero-Godinez SPA lock do_not_disturb_alt" at bounding box center [464, 484] width 175 height 38
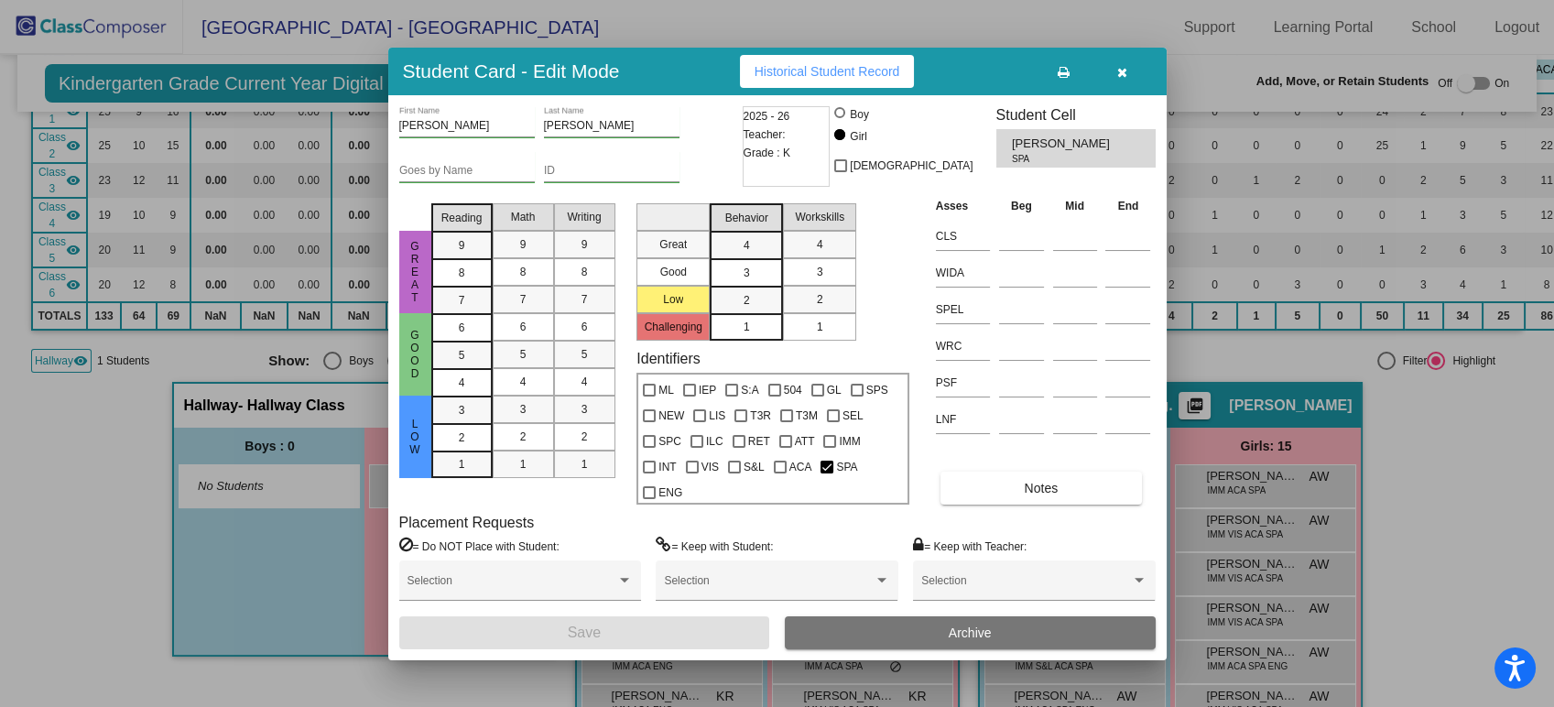
click at [558, 120] on input "Roblero-Godinez" at bounding box center [612, 126] width 136 height 13
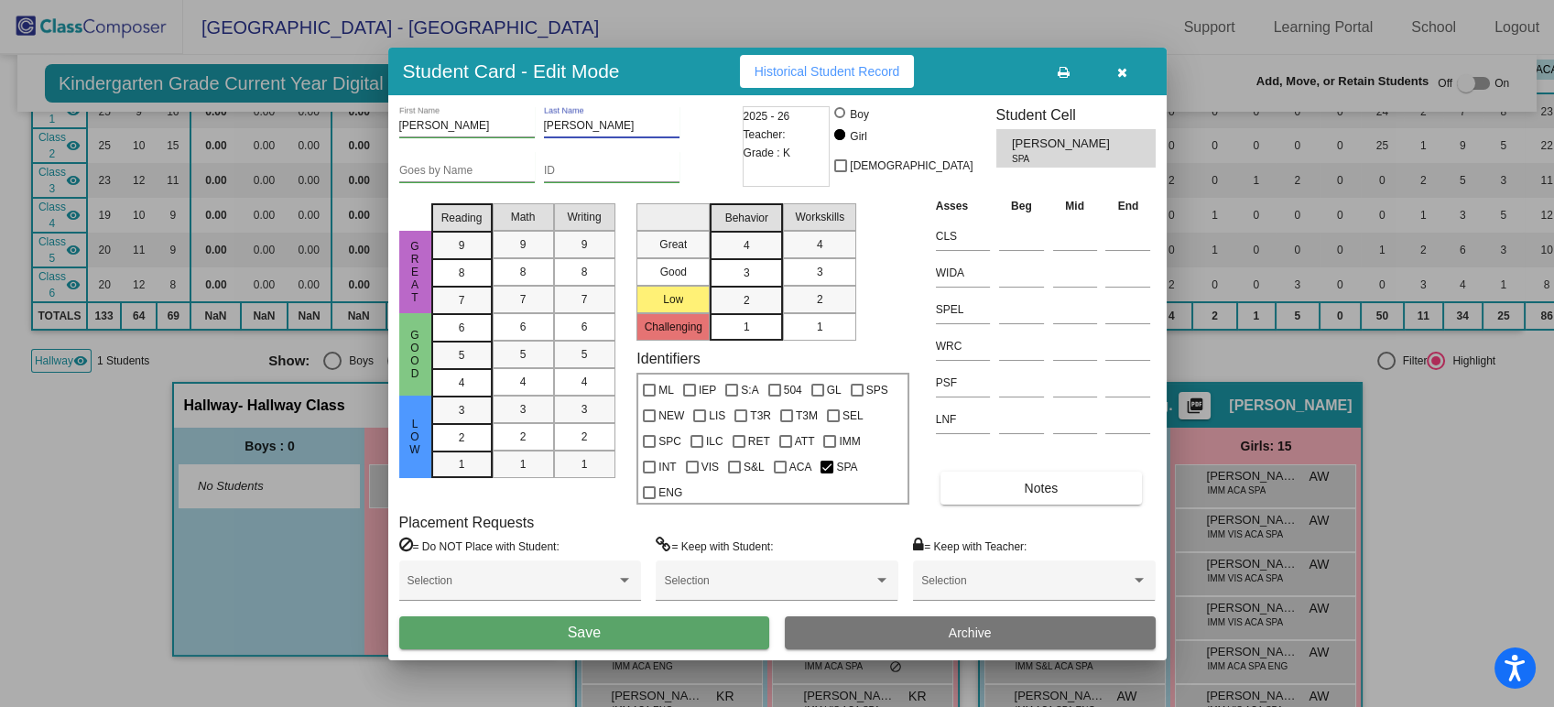
type input "Gonzalez Roblero"
click at [1024, 517] on div "Placement Requests = Do NOT Place with Student: Selection = Keep with Student: …" at bounding box center [777, 565] width 756 height 103
click at [1029, 502] on button "Notes" at bounding box center [1040, 488] width 201 height 33
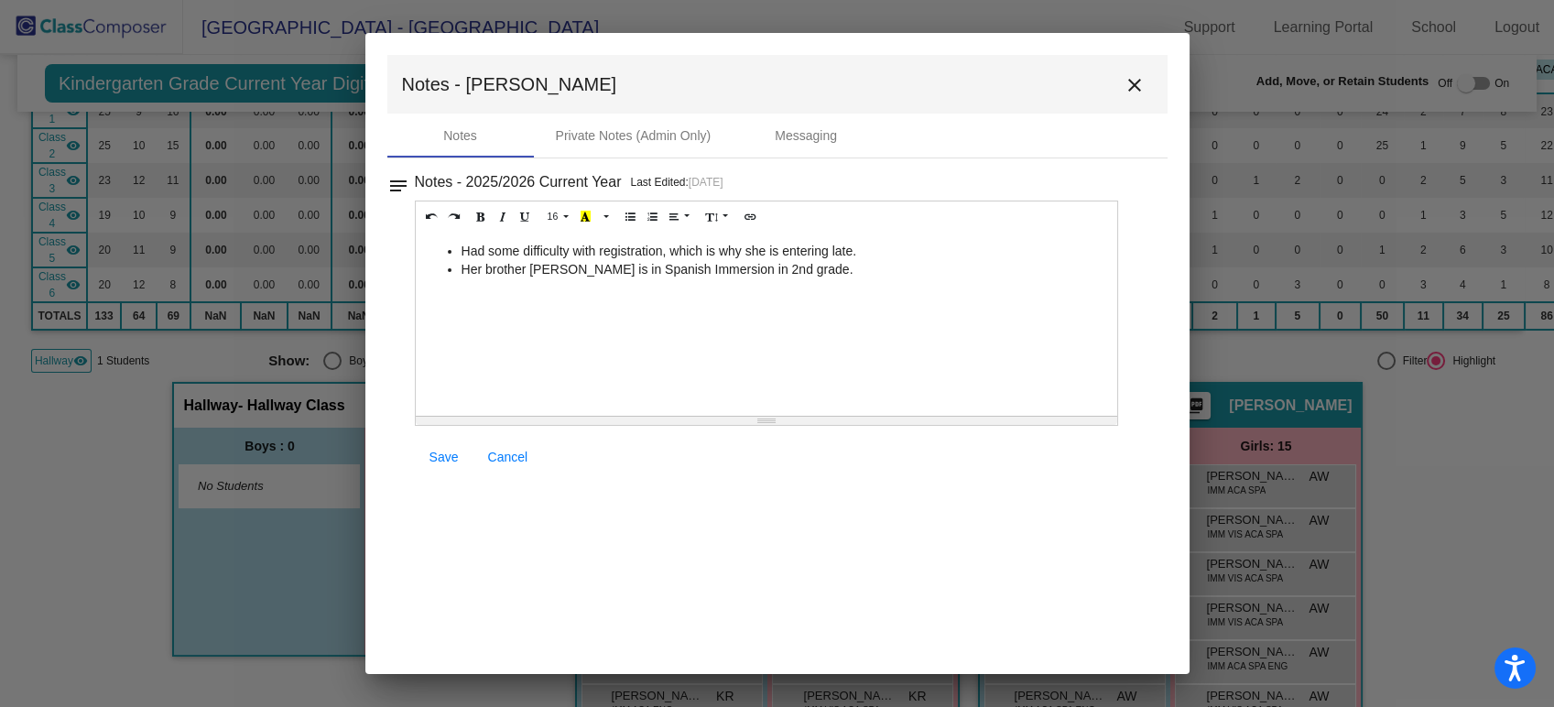
click at [549, 277] on div "Had some difficulty with registration, which is why she is entering late. Her b…" at bounding box center [767, 324] width 702 height 183
click at [557, 266] on li "Her brother Andy is in Spanish Immersion in 2nd grade." at bounding box center [784, 269] width 647 height 18
click at [458, 454] on link "Save" at bounding box center [444, 456] width 59 height 33
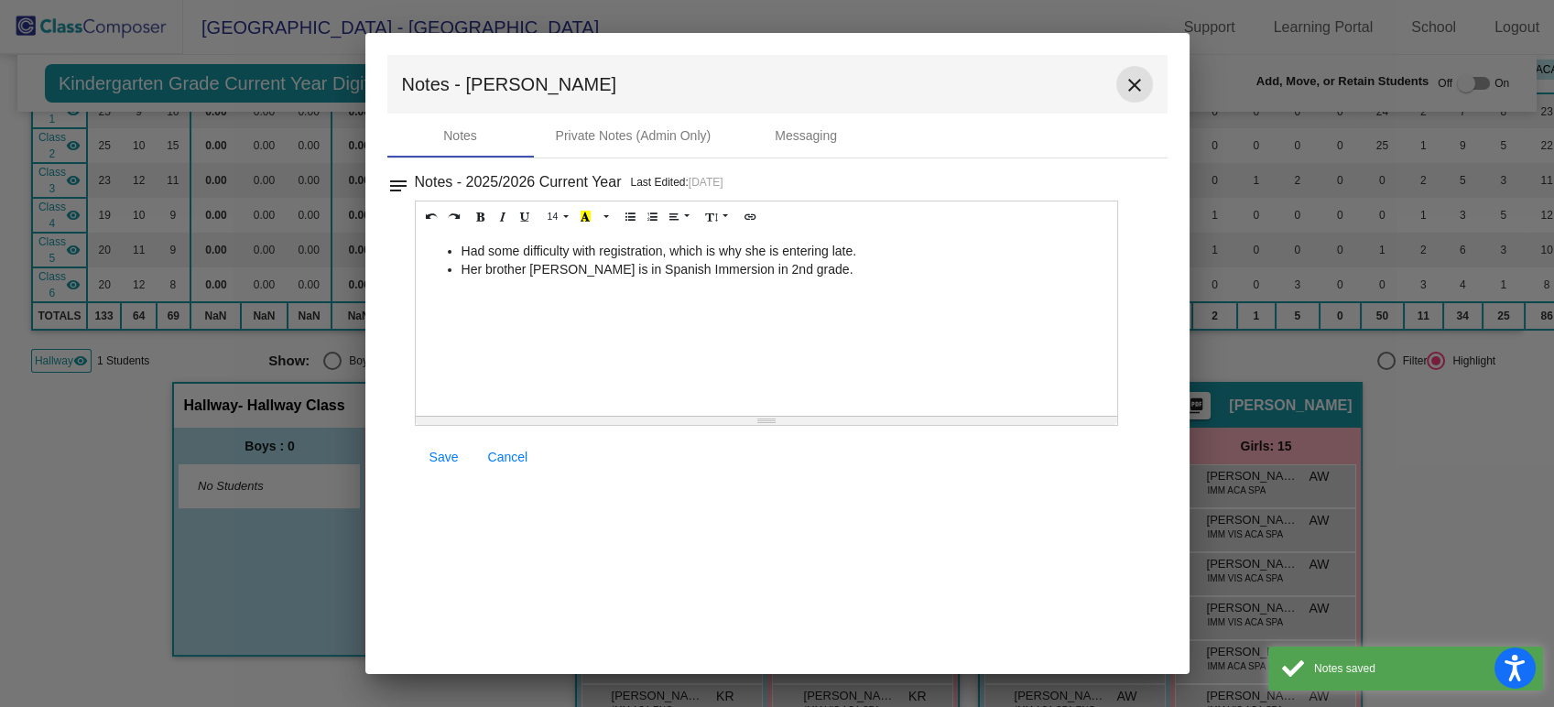
click at [1121, 86] on button "close" at bounding box center [1134, 84] width 37 height 37
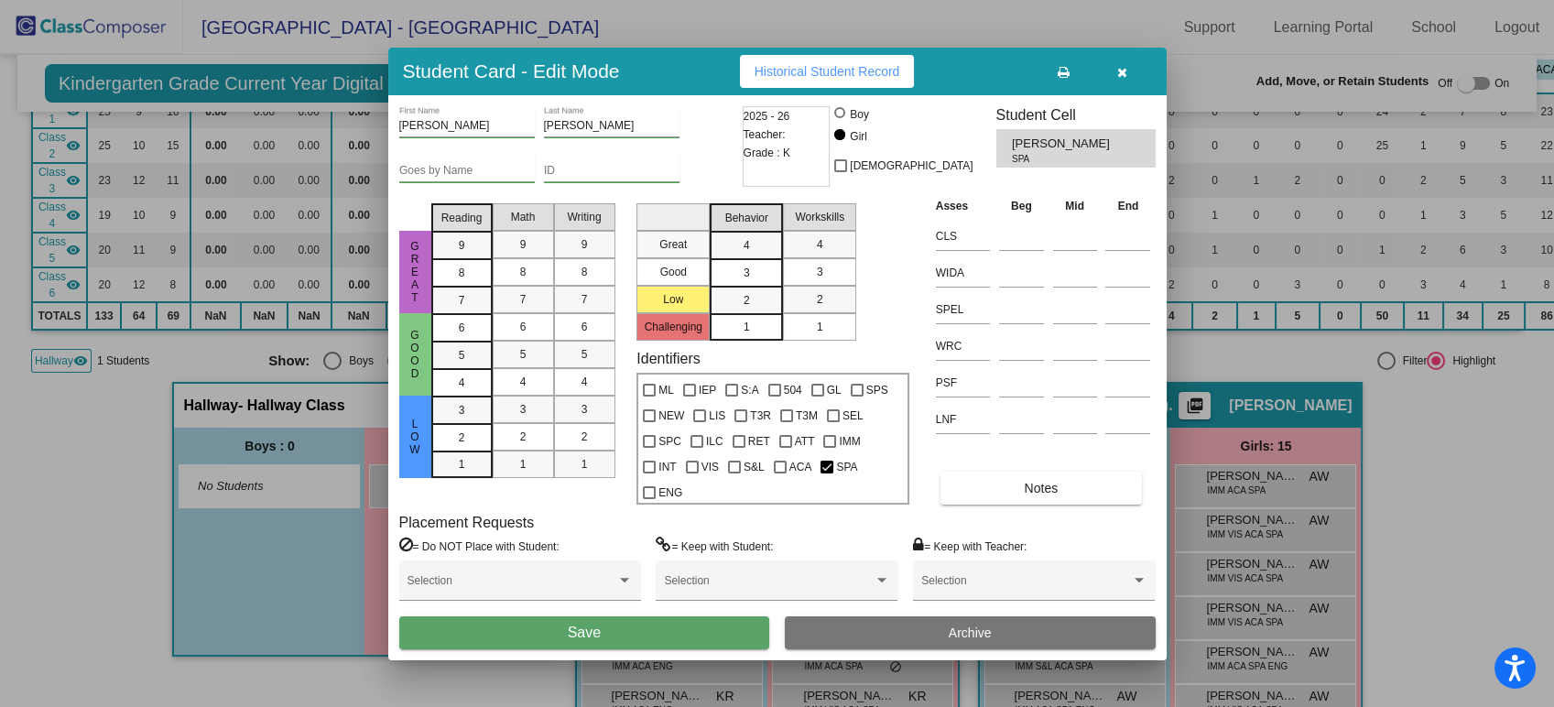
click at [635, 640] on button "Save" at bounding box center [584, 632] width 371 height 33
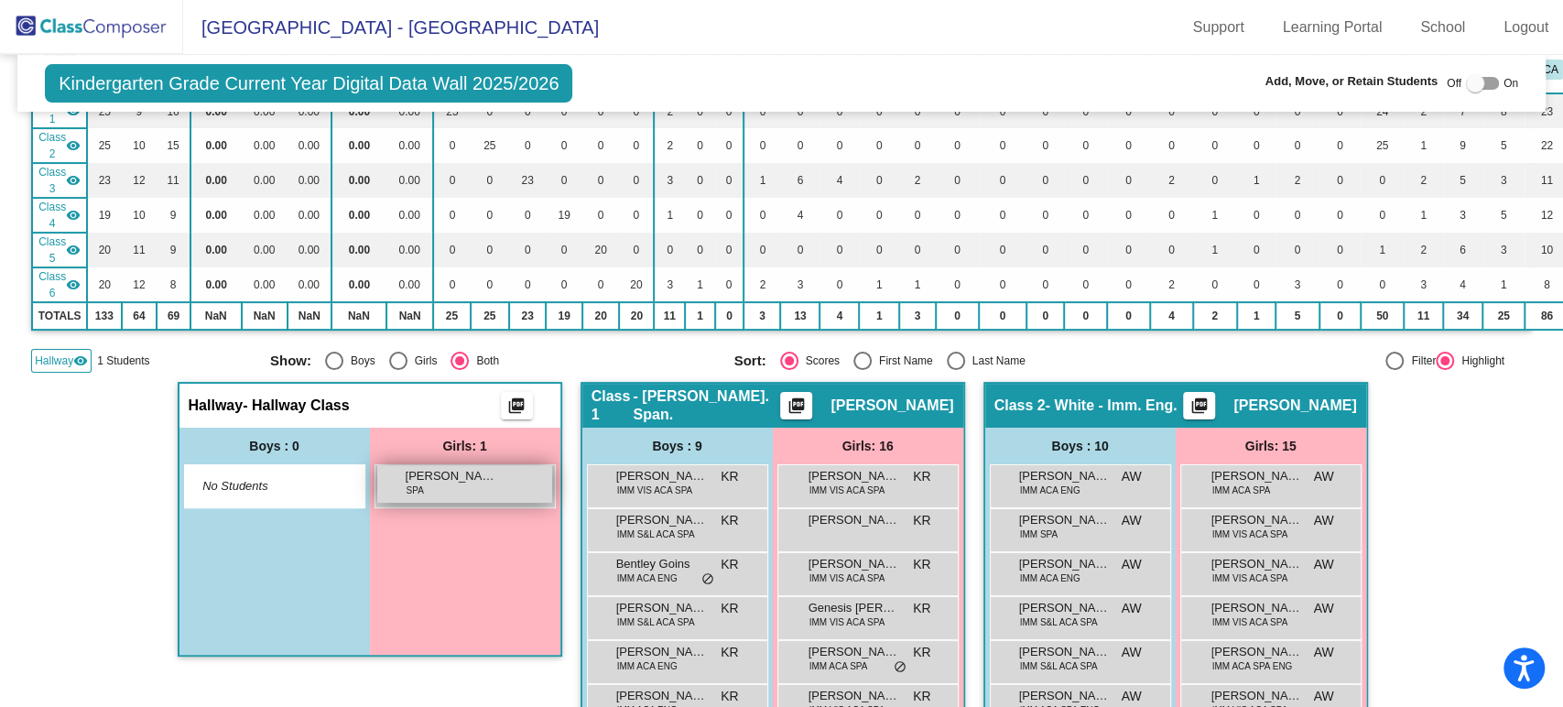
click at [447, 467] on span "Miranda Gonzalez Roblero" at bounding box center [452, 476] width 92 height 18
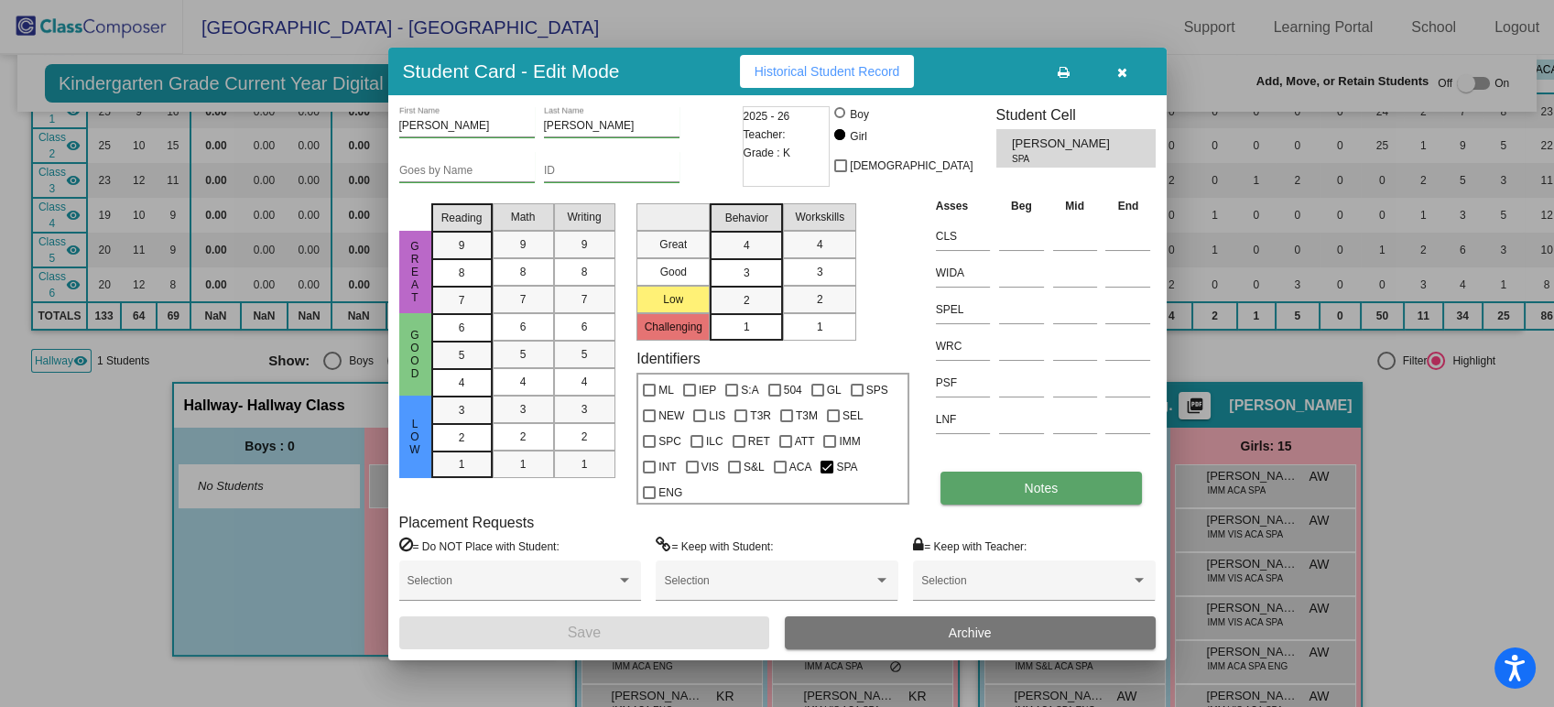
click at [1047, 481] on span "Notes" at bounding box center [1042, 488] width 34 height 15
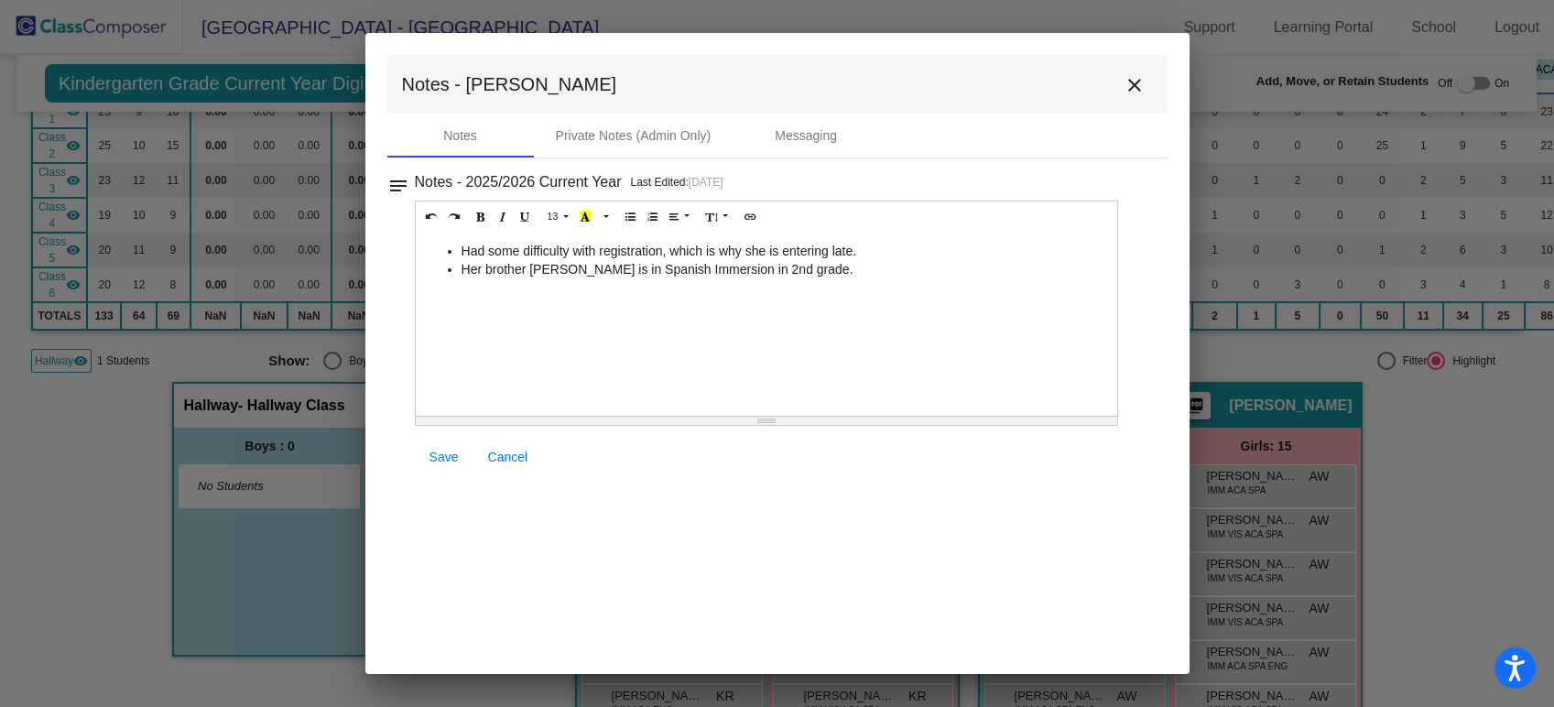
click at [512, 267] on li "Her brother Andy Roblero-Godinez is in Spanish Immersion in 2nd grade." at bounding box center [784, 269] width 647 height 18
click at [506, 248] on li "Had some difficulty with registration, which is why she is entering late." at bounding box center [784, 251] width 647 height 18
copy li "Had some difficulty with registration, which is why she is entering late."
